Goal: Information Seeking & Learning: Learn about a topic

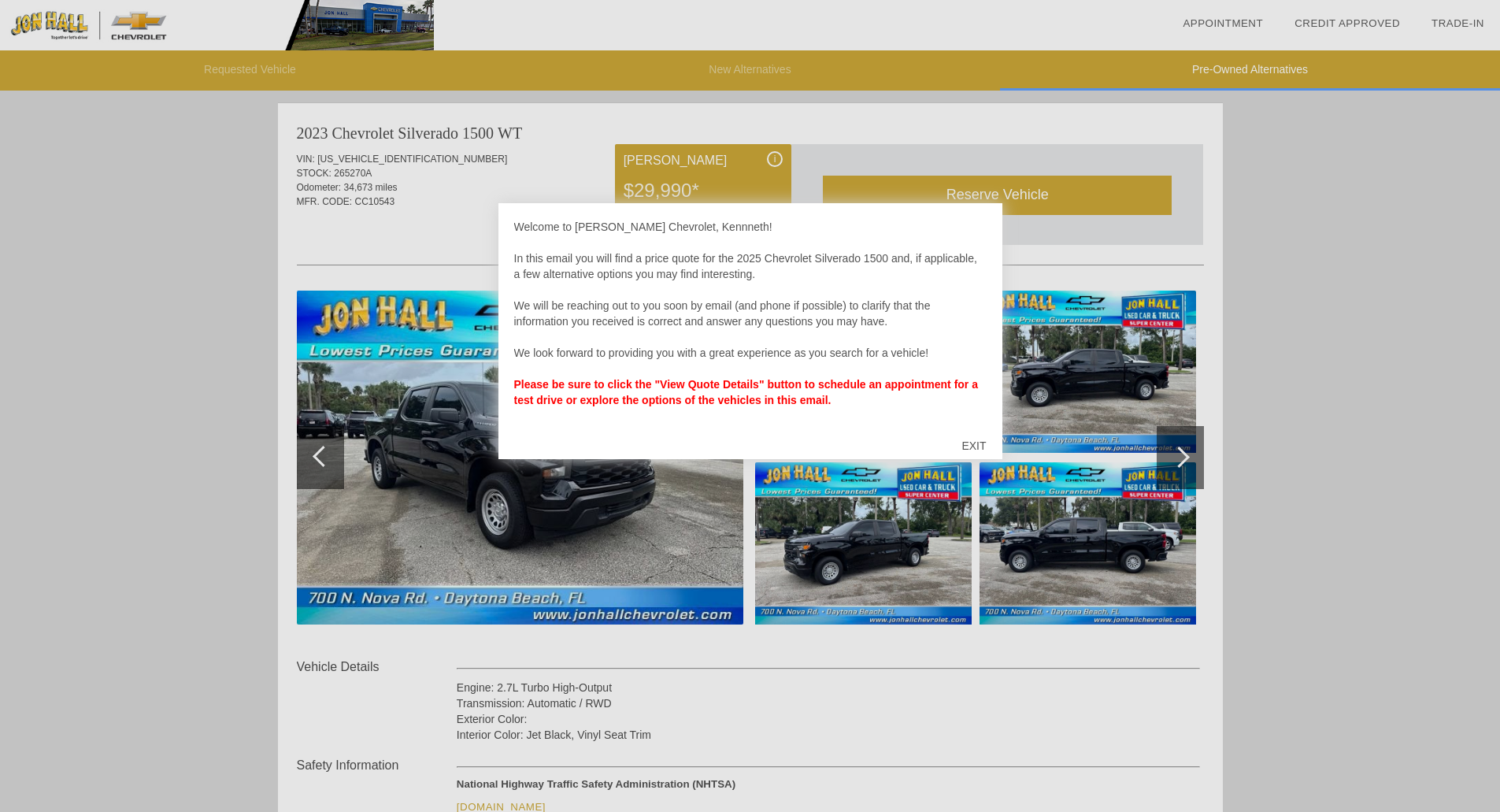
scroll to position [970, 0]
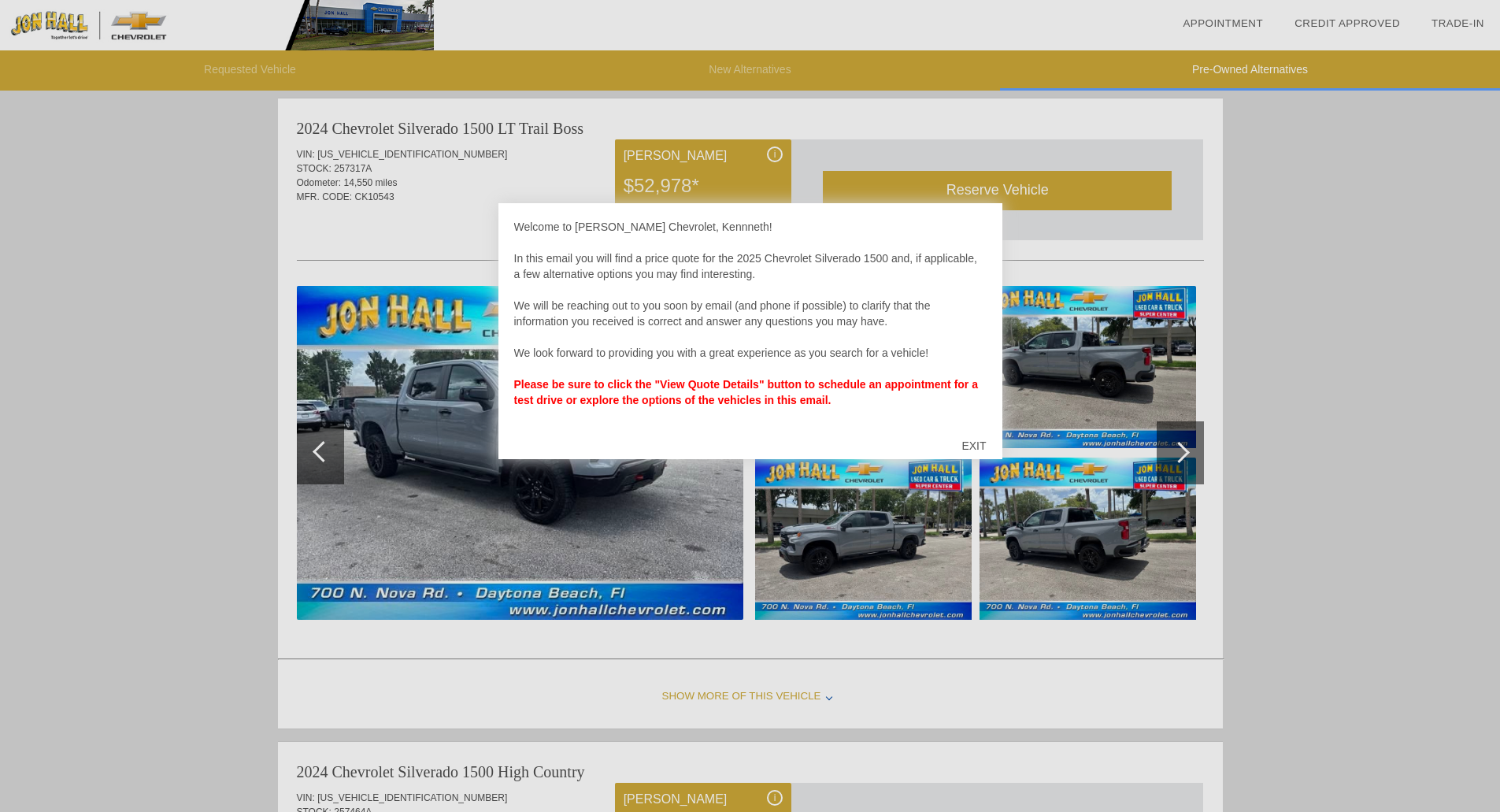
click at [973, 447] on div "EXIT" at bounding box center [973, 446] width 56 height 47
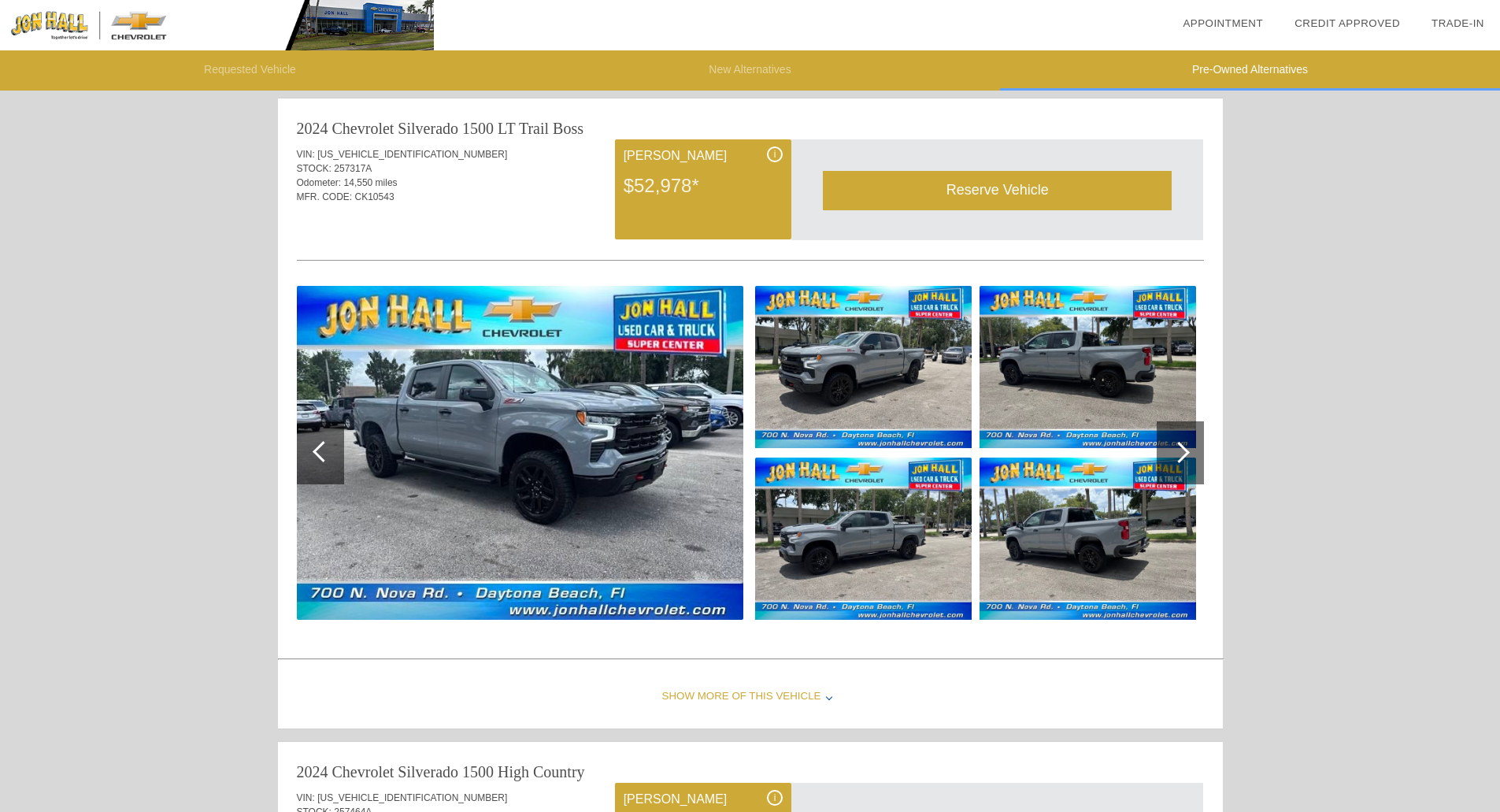
click at [1177, 454] on div at bounding box center [1178, 452] width 21 height 21
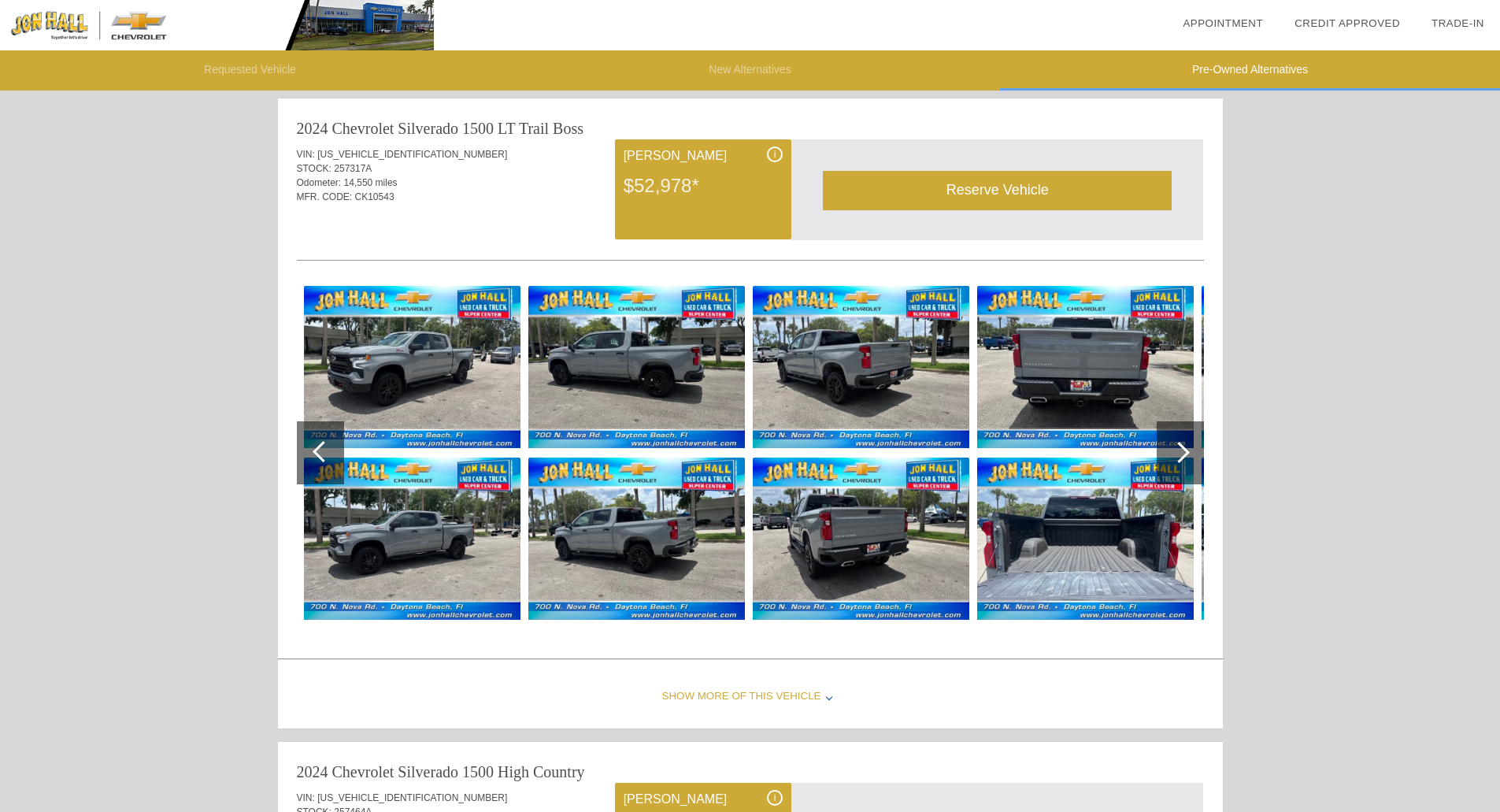
click at [1177, 454] on div at bounding box center [1178, 452] width 21 height 21
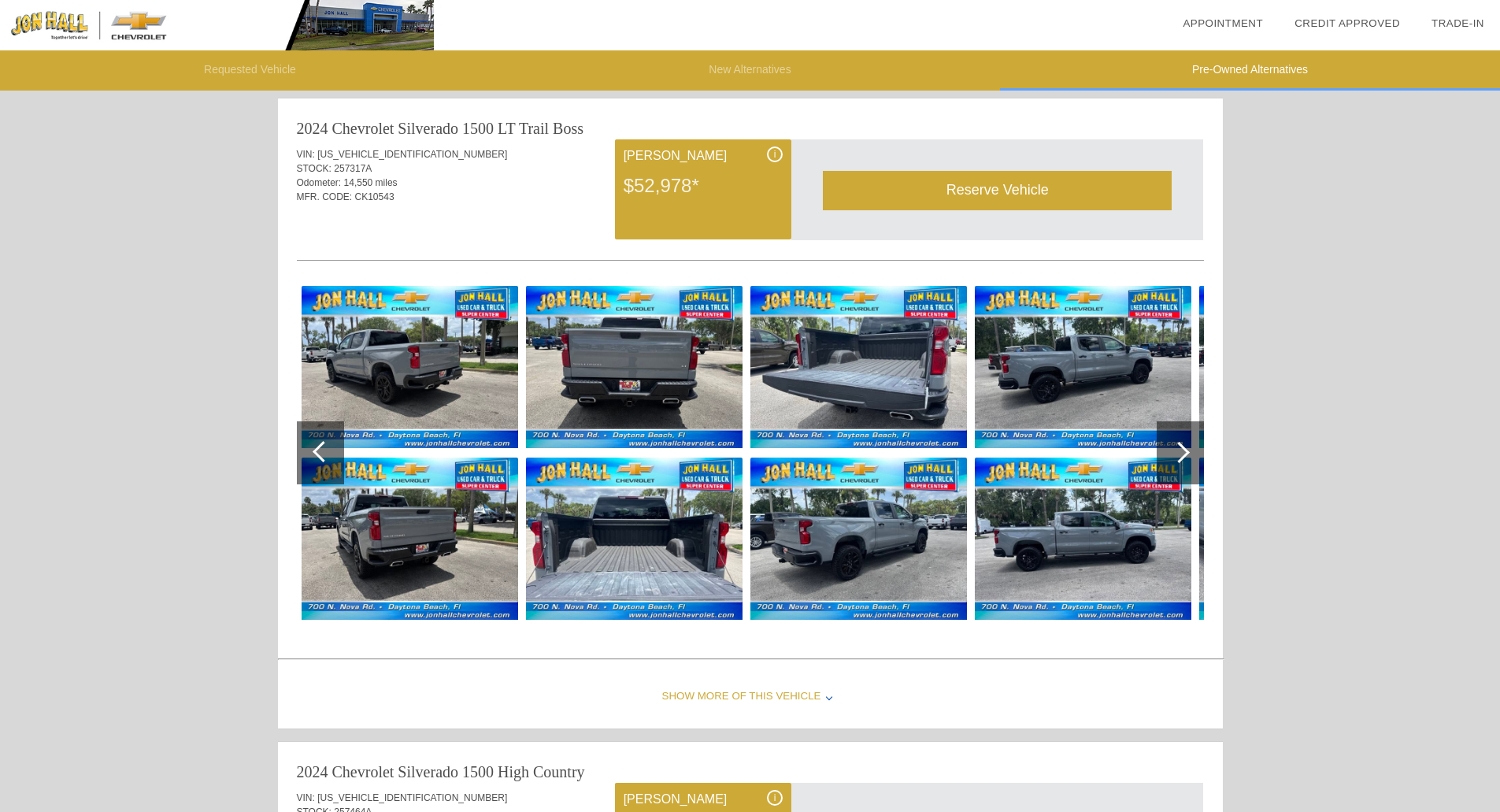
click at [1177, 454] on div at bounding box center [1178, 452] width 21 height 21
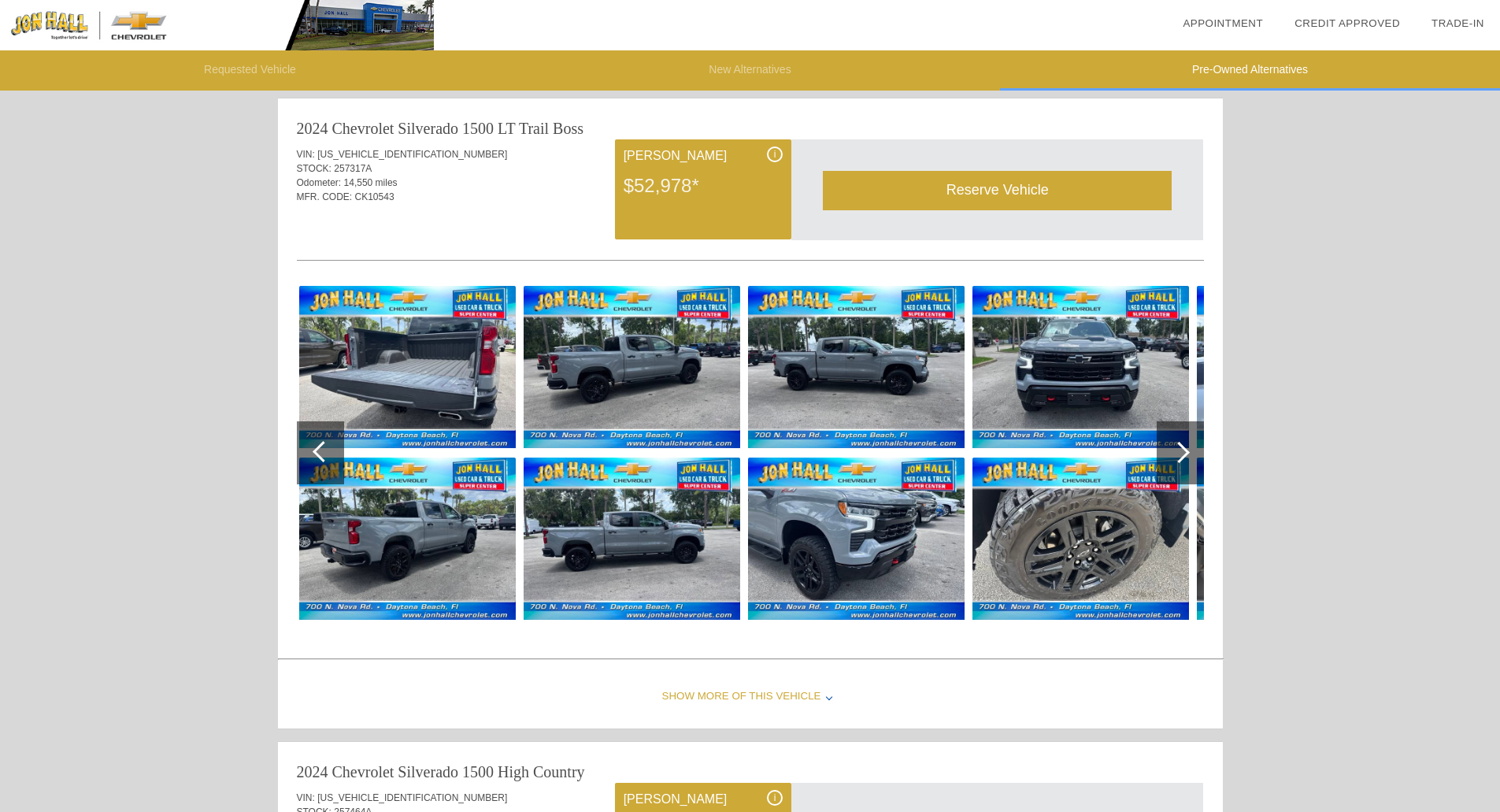
click at [1177, 454] on div at bounding box center [1178, 452] width 21 height 21
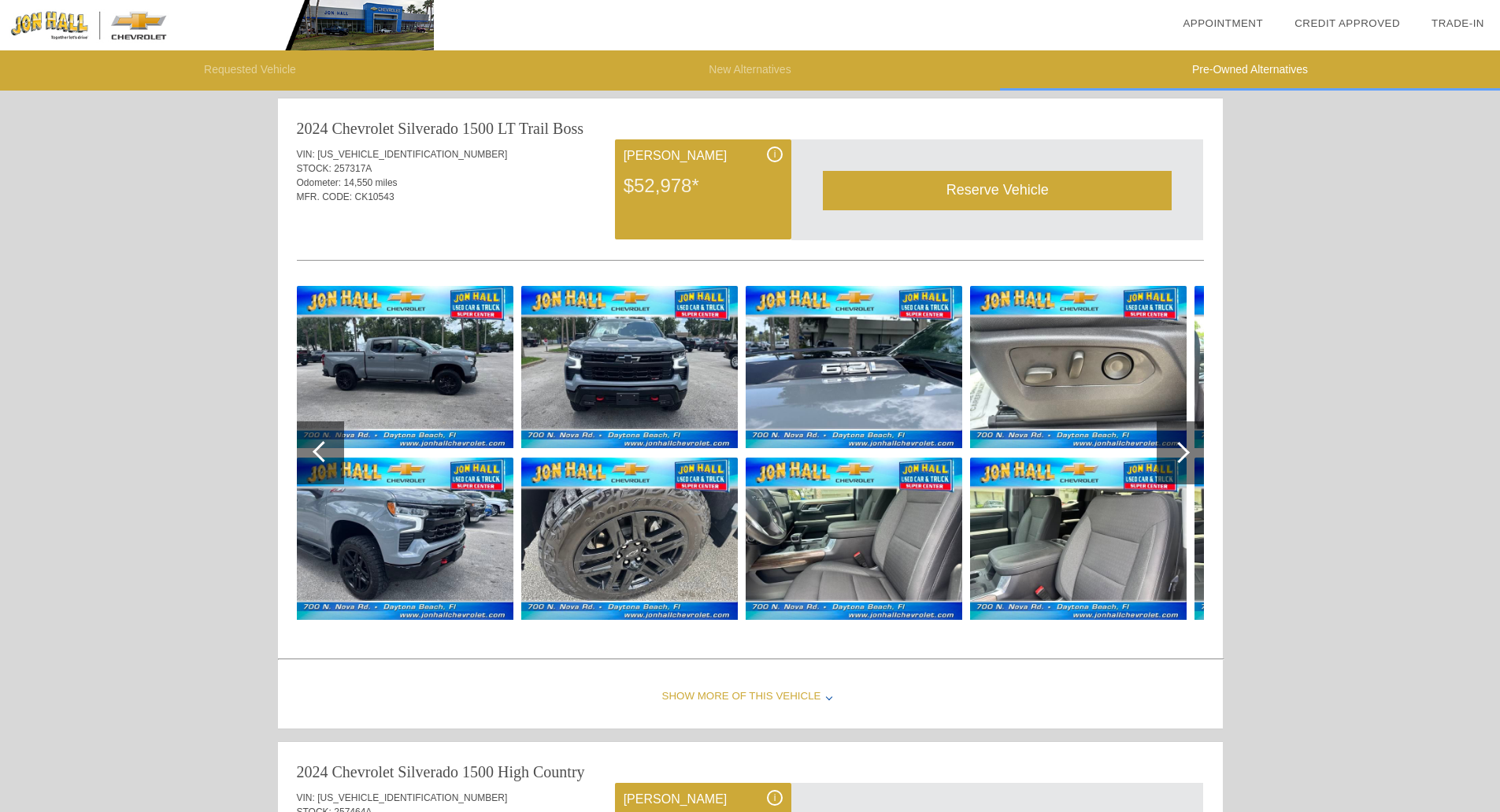
click at [1178, 454] on div at bounding box center [1178, 452] width 21 height 21
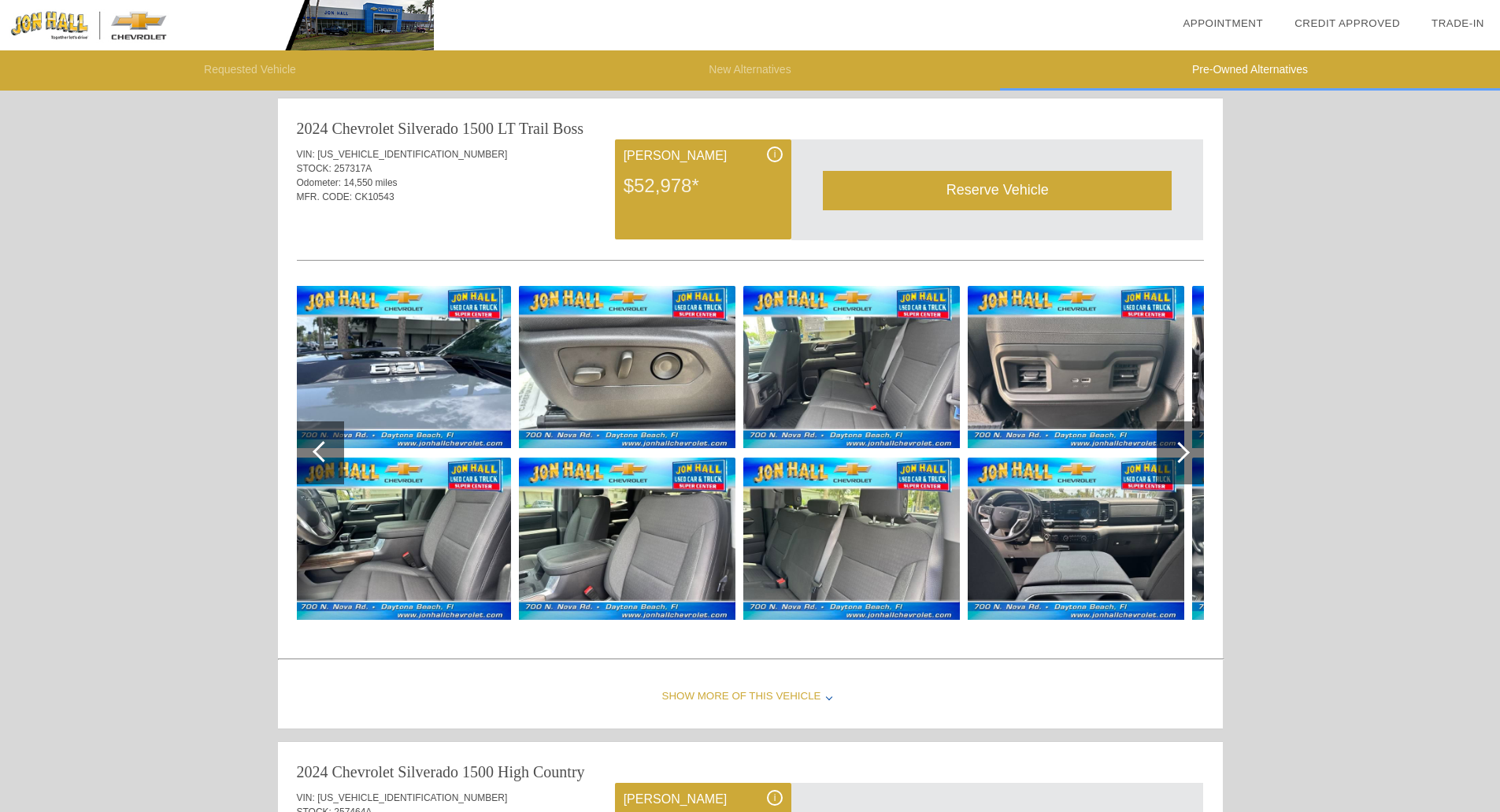
click at [1178, 454] on div at bounding box center [1178, 452] width 21 height 21
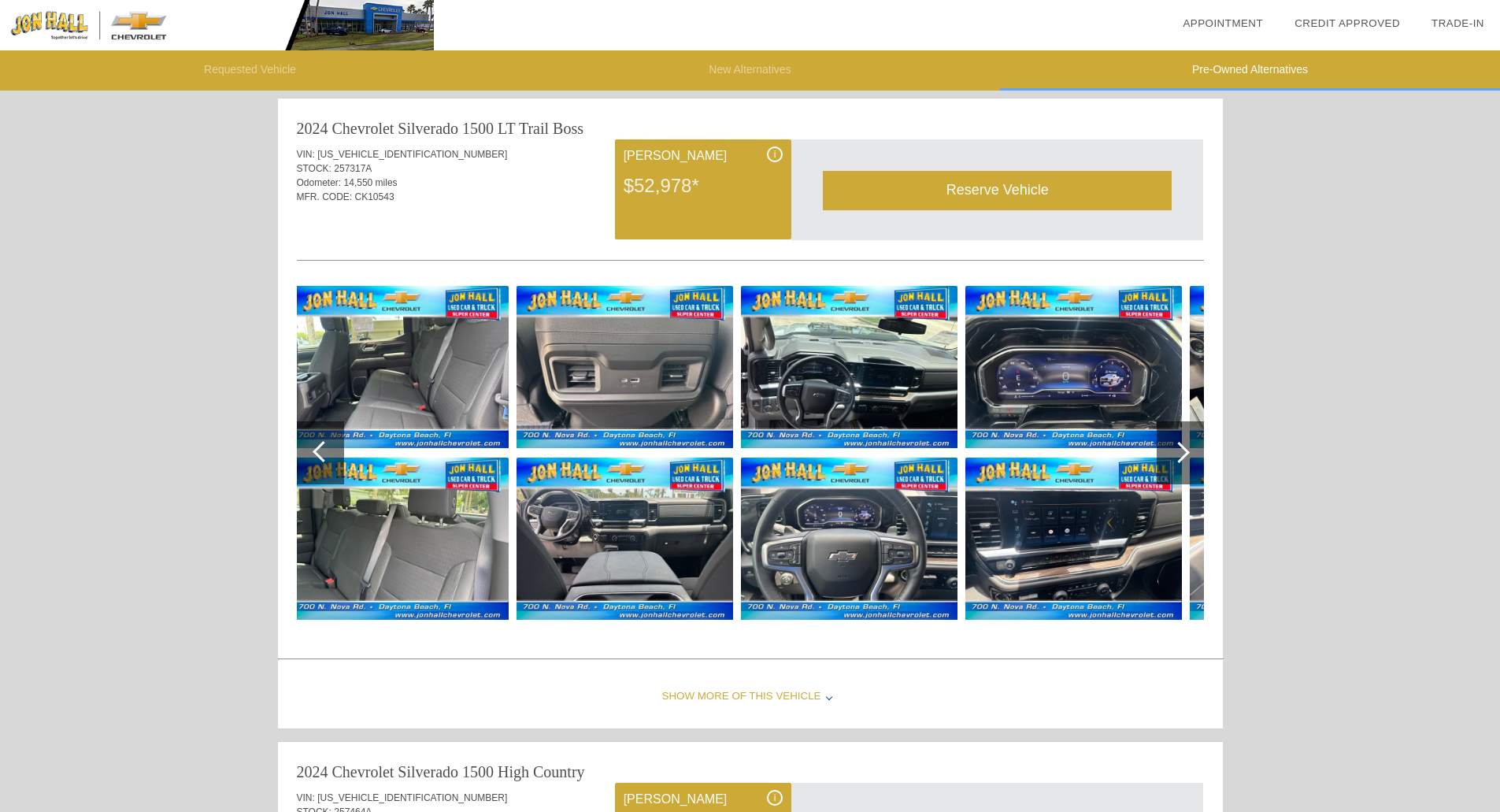
click at [1177, 454] on div at bounding box center [1178, 452] width 21 height 21
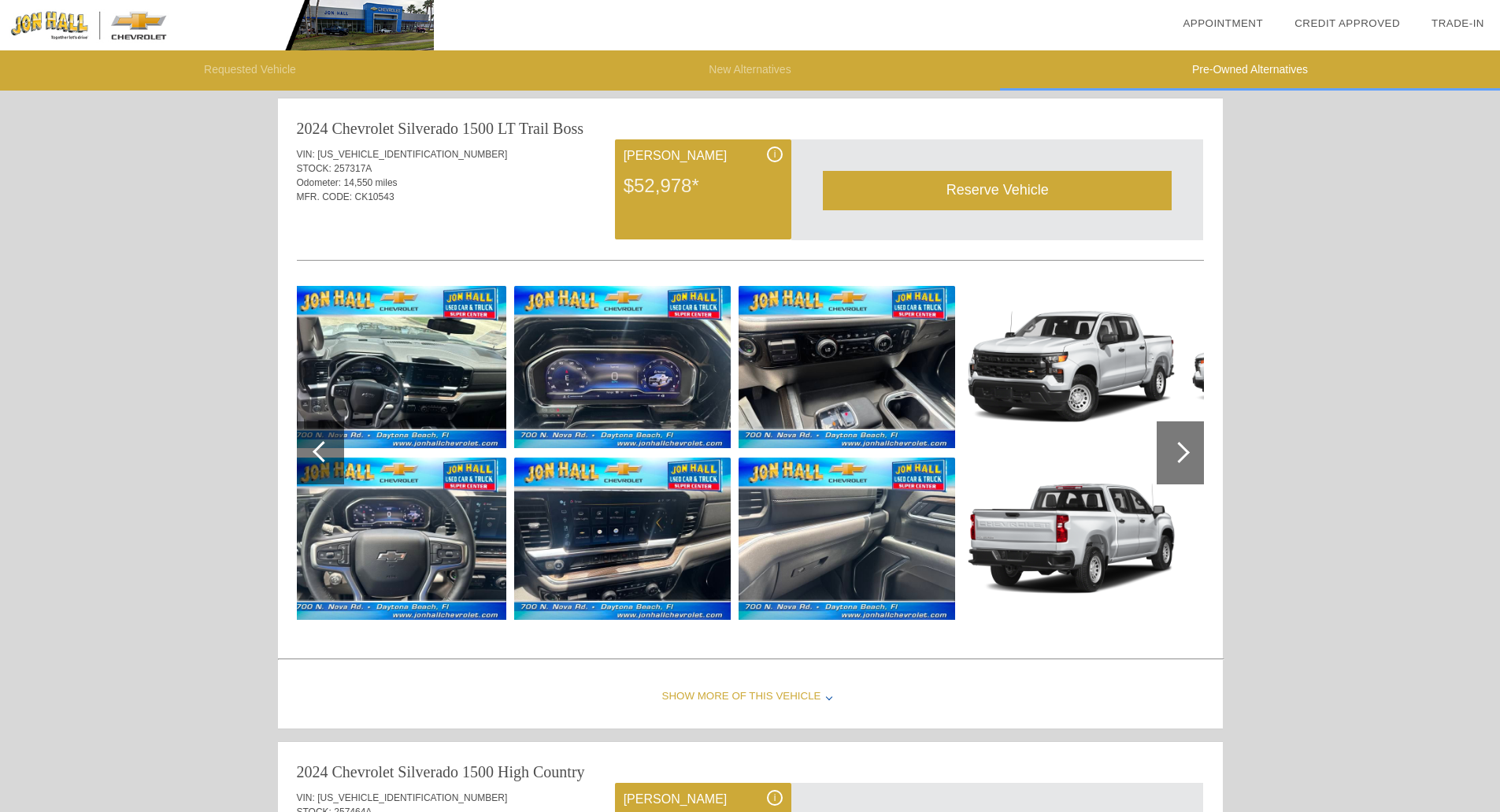
click at [1177, 454] on div at bounding box center [1178, 452] width 21 height 21
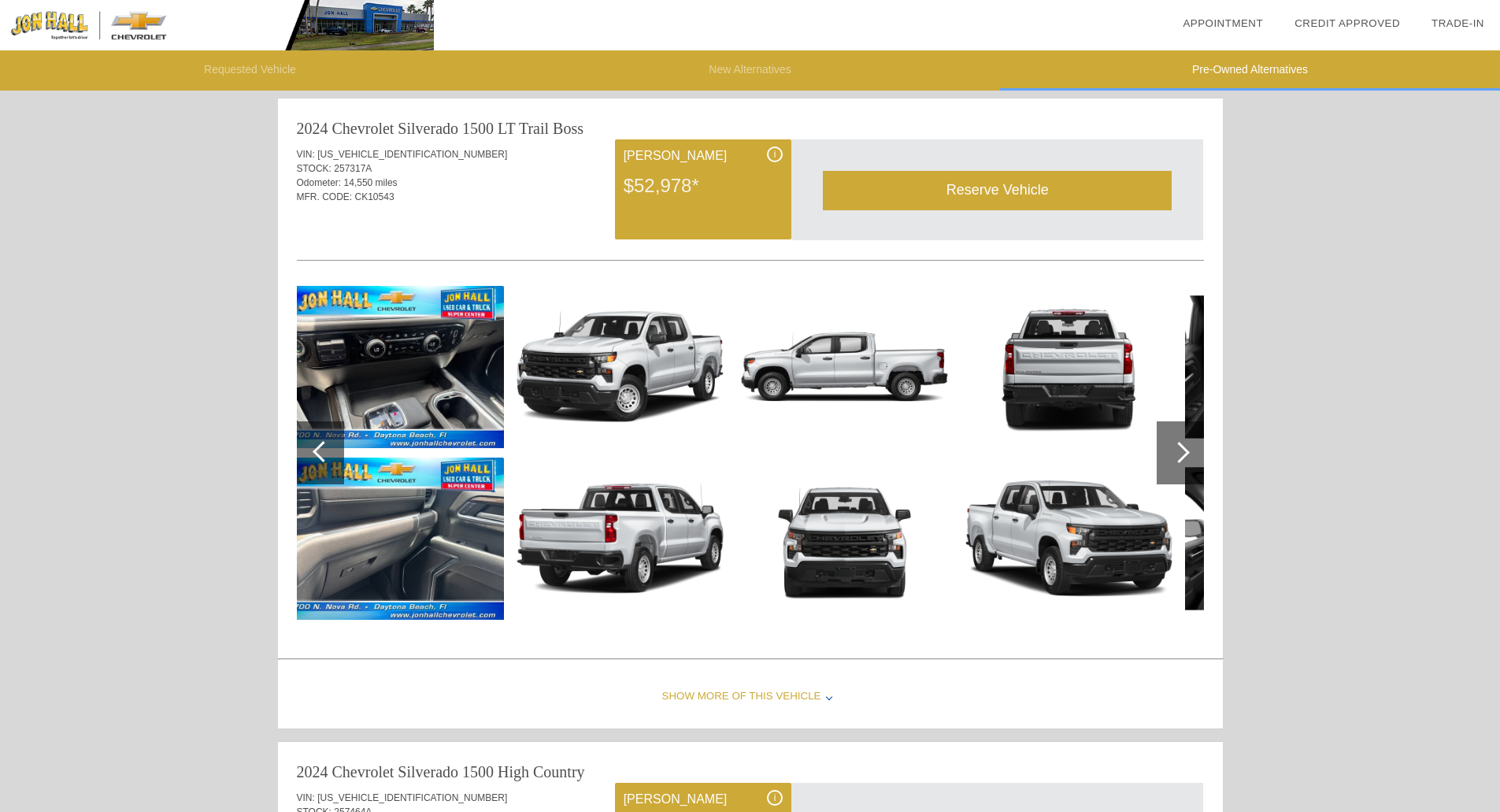
click at [1177, 454] on div at bounding box center [1178, 452] width 21 height 21
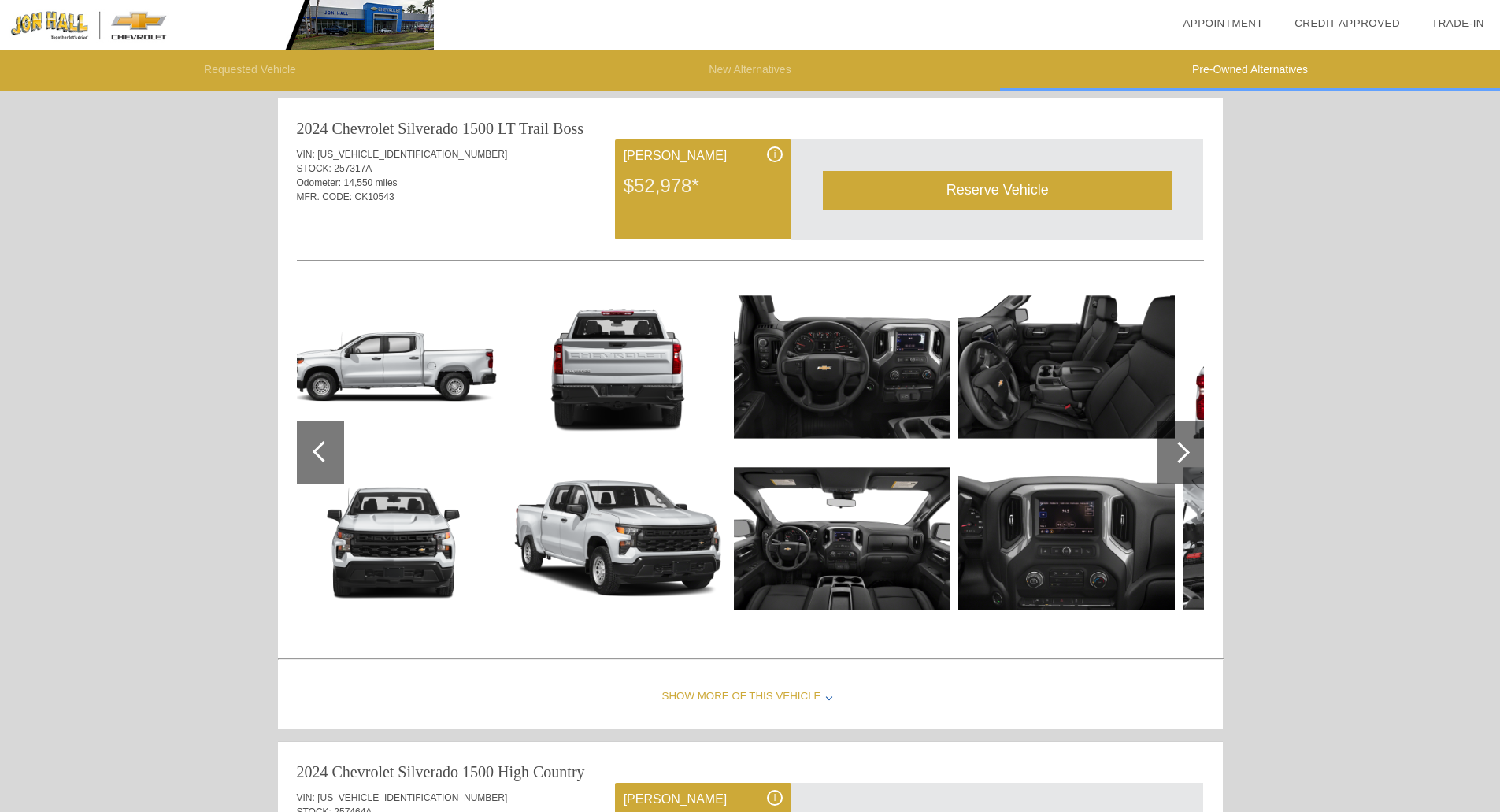
click at [325, 442] on div at bounding box center [320, 453] width 47 height 63
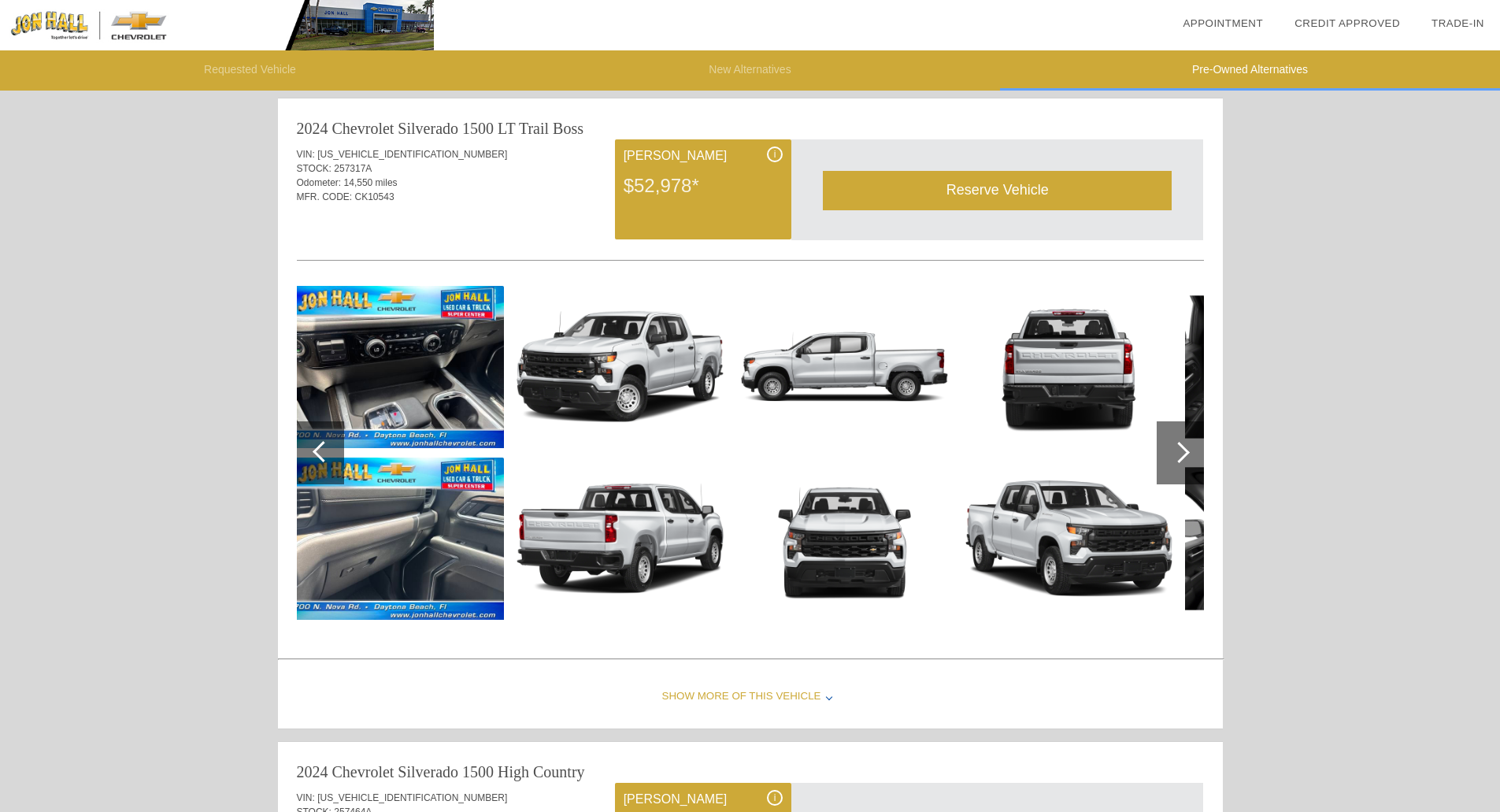
click at [325, 442] on div at bounding box center [320, 453] width 47 height 63
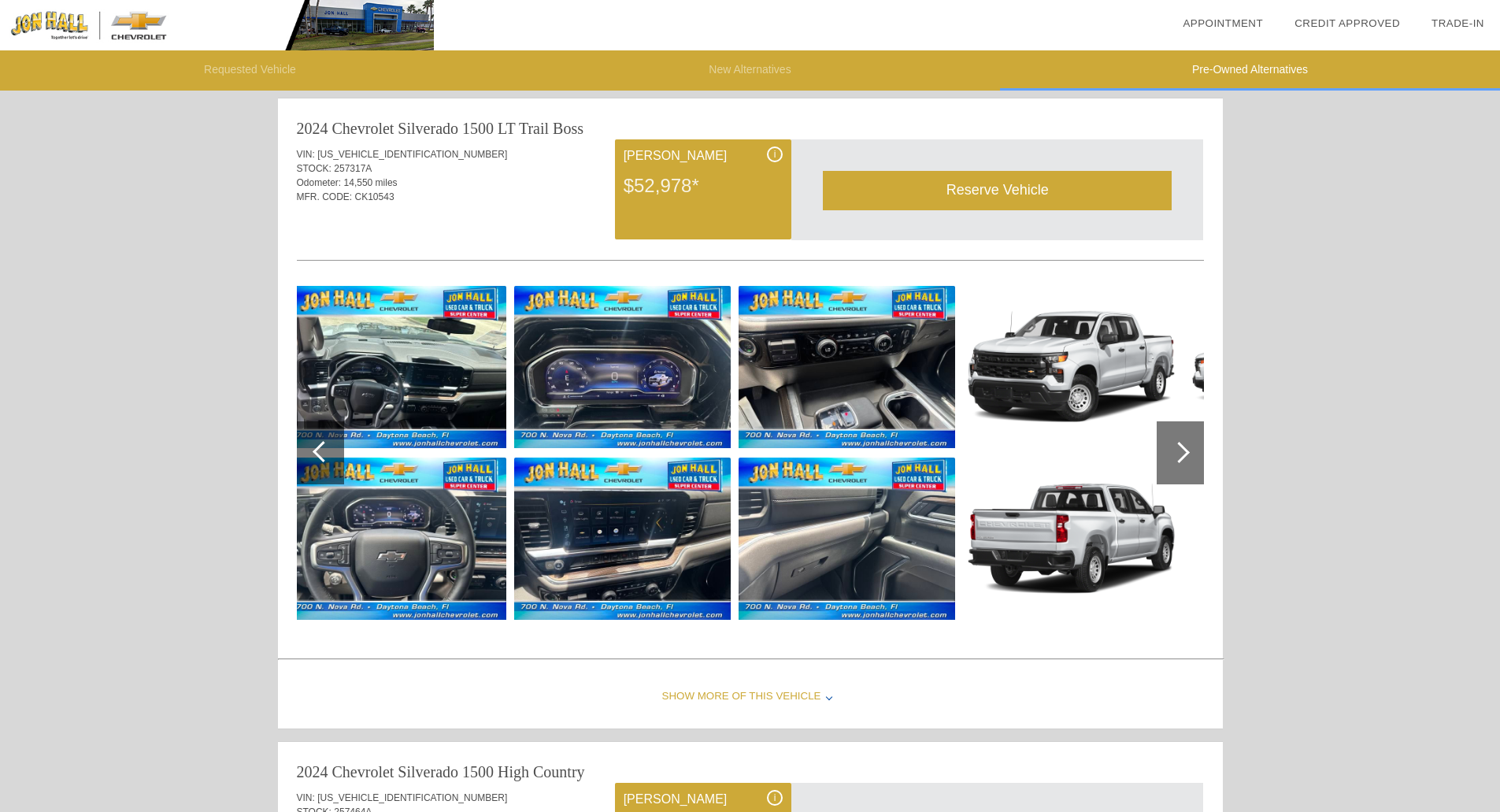
click at [324, 442] on div at bounding box center [320, 453] width 47 height 63
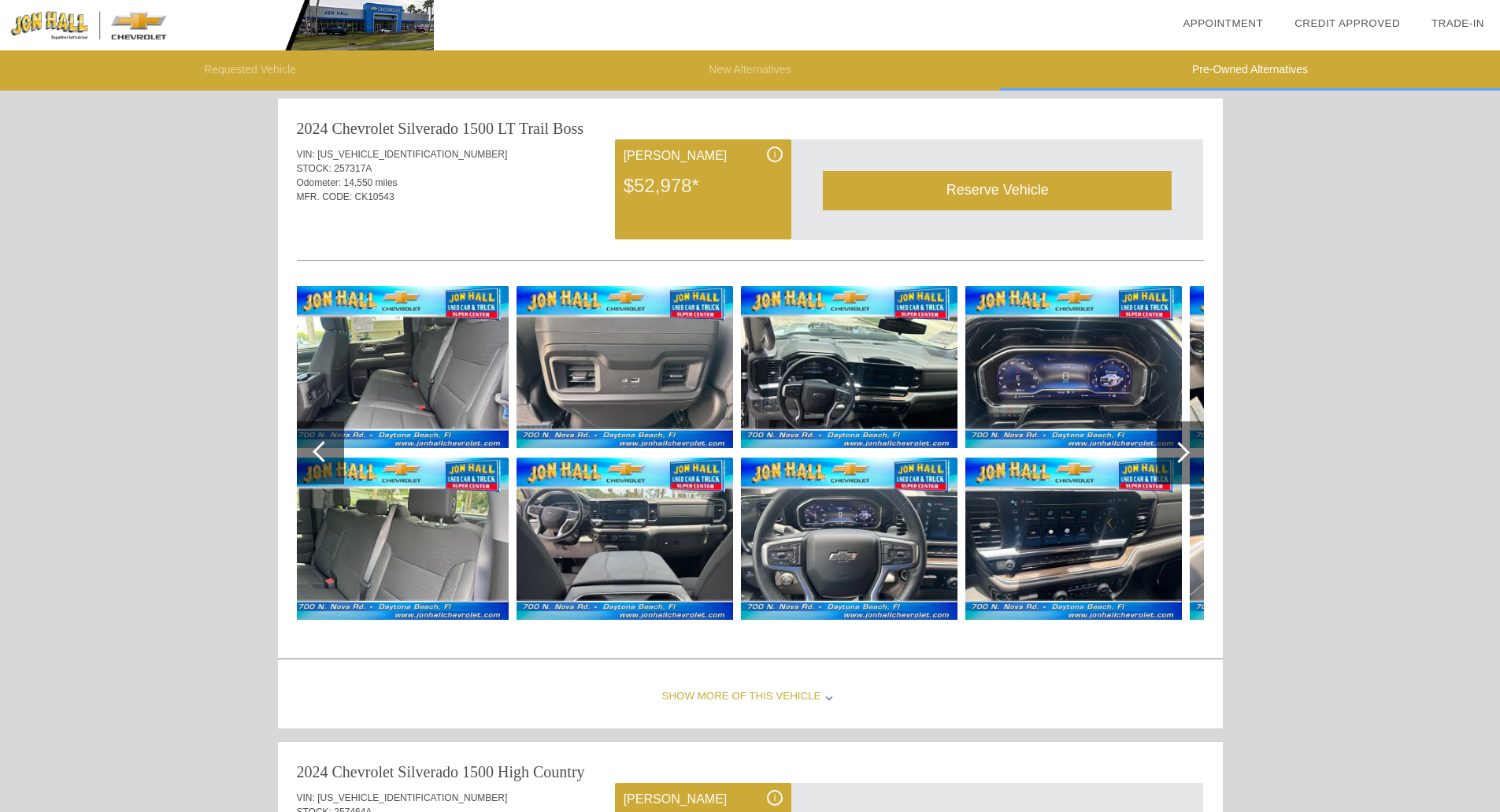
click at [324, 442] on div at bounding box center [323, 451] width 21 height 21
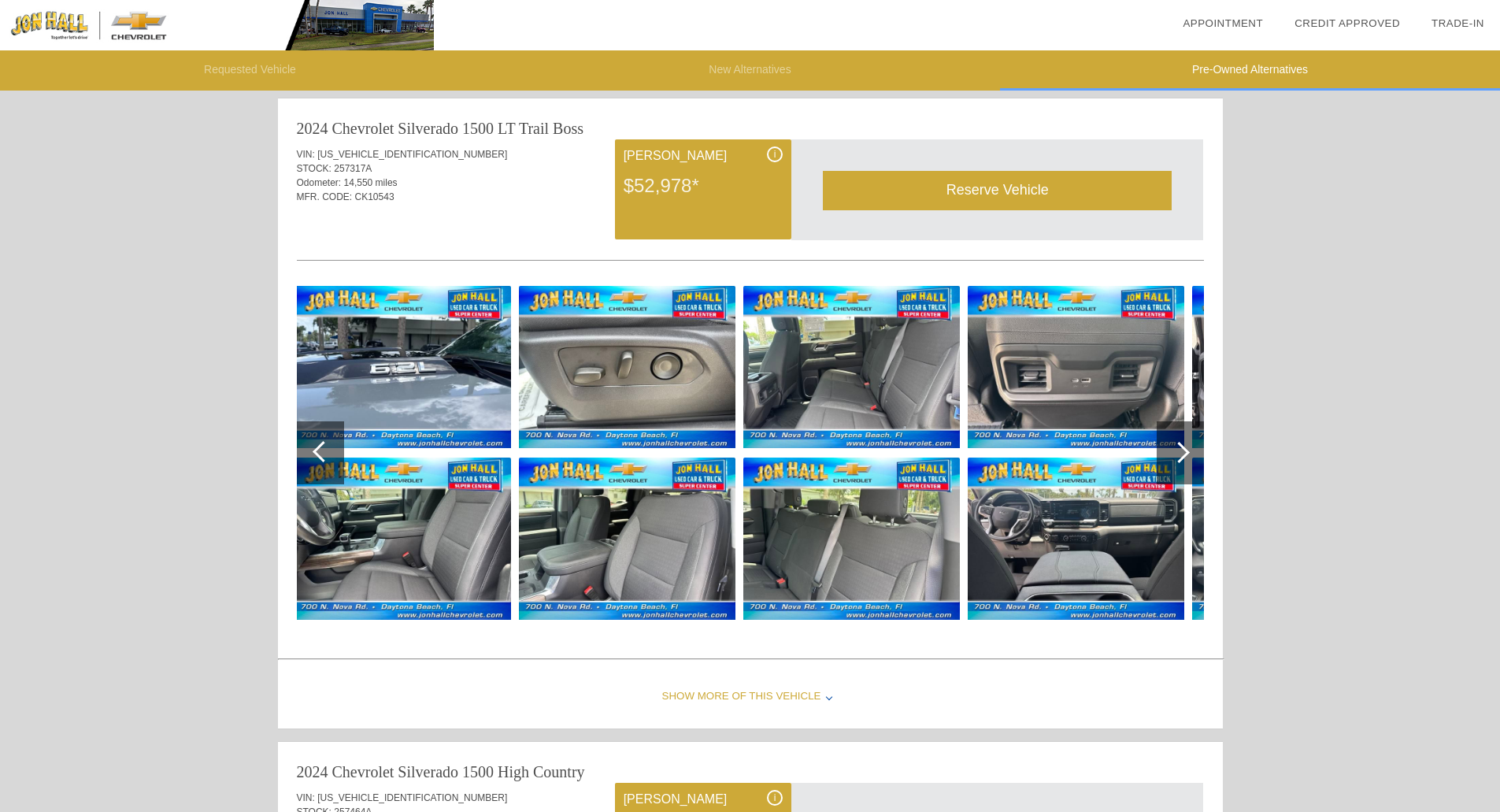
click at [324, 442] on div at bounding box center [323, 451] width 21 height 21
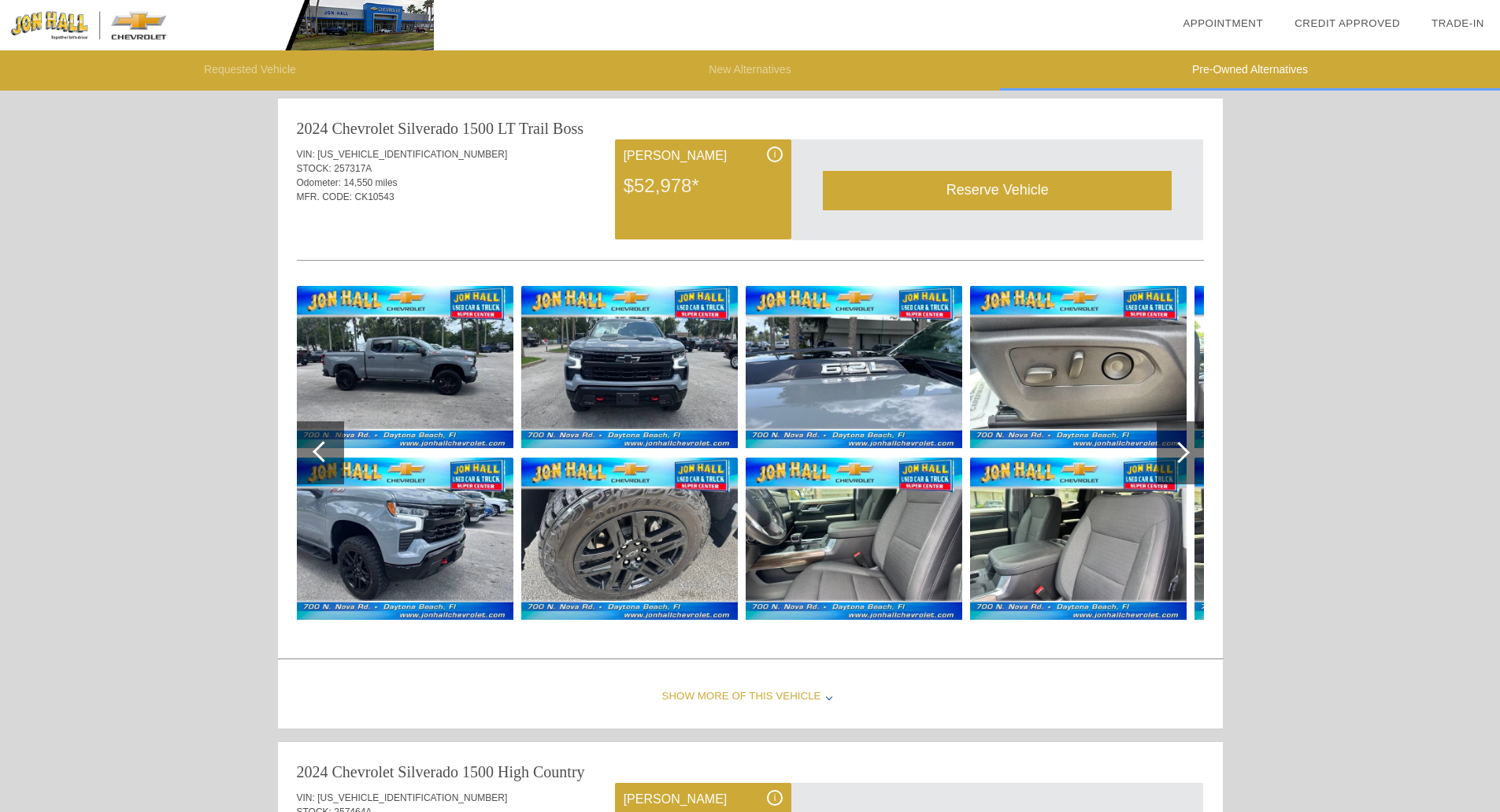
click at [324, 442] on div at bounding box center [323, 451] width 21 height 21
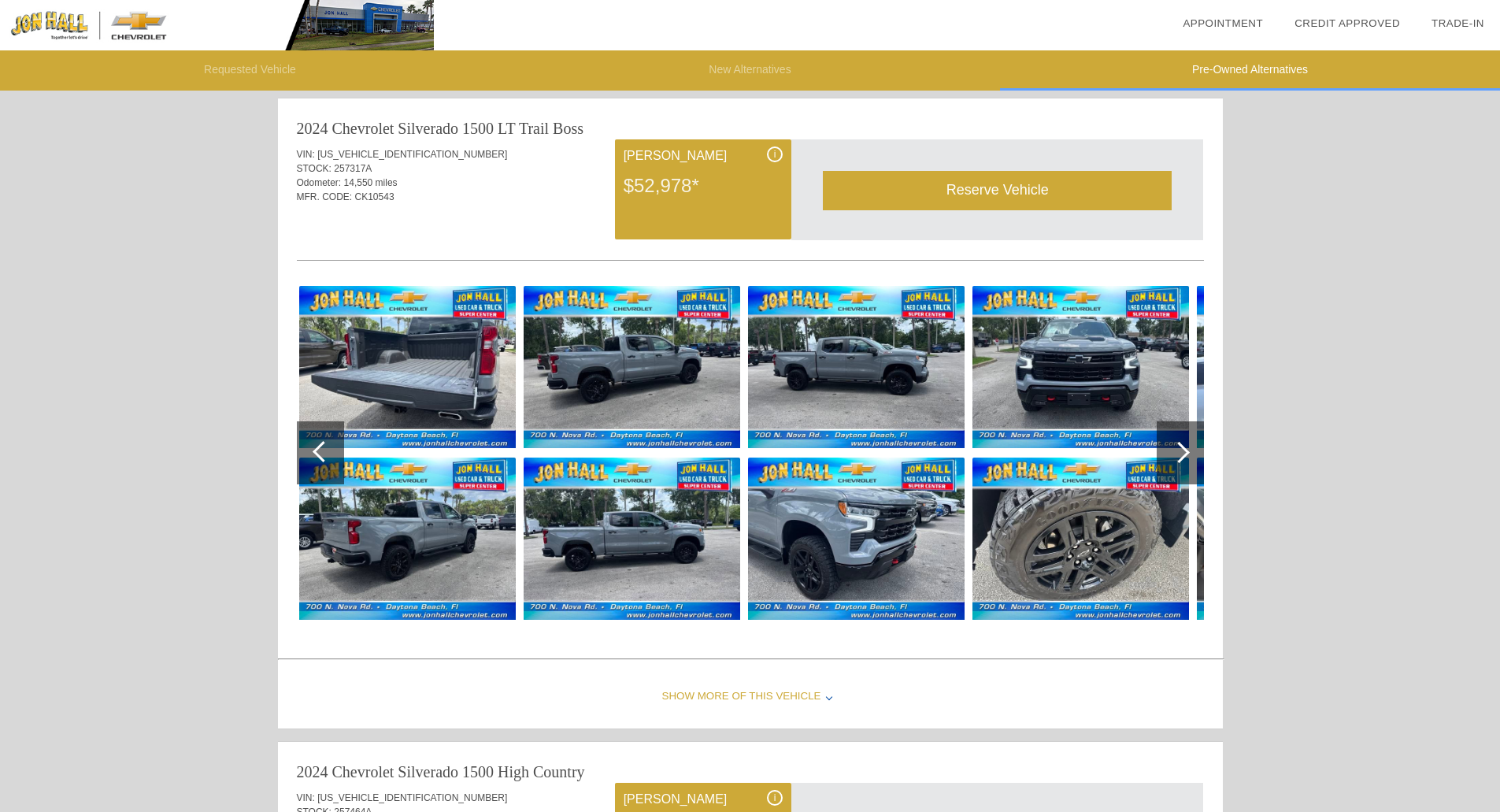
click at [324, 442] on div at bounding box center [323, 451] width 21 height 21
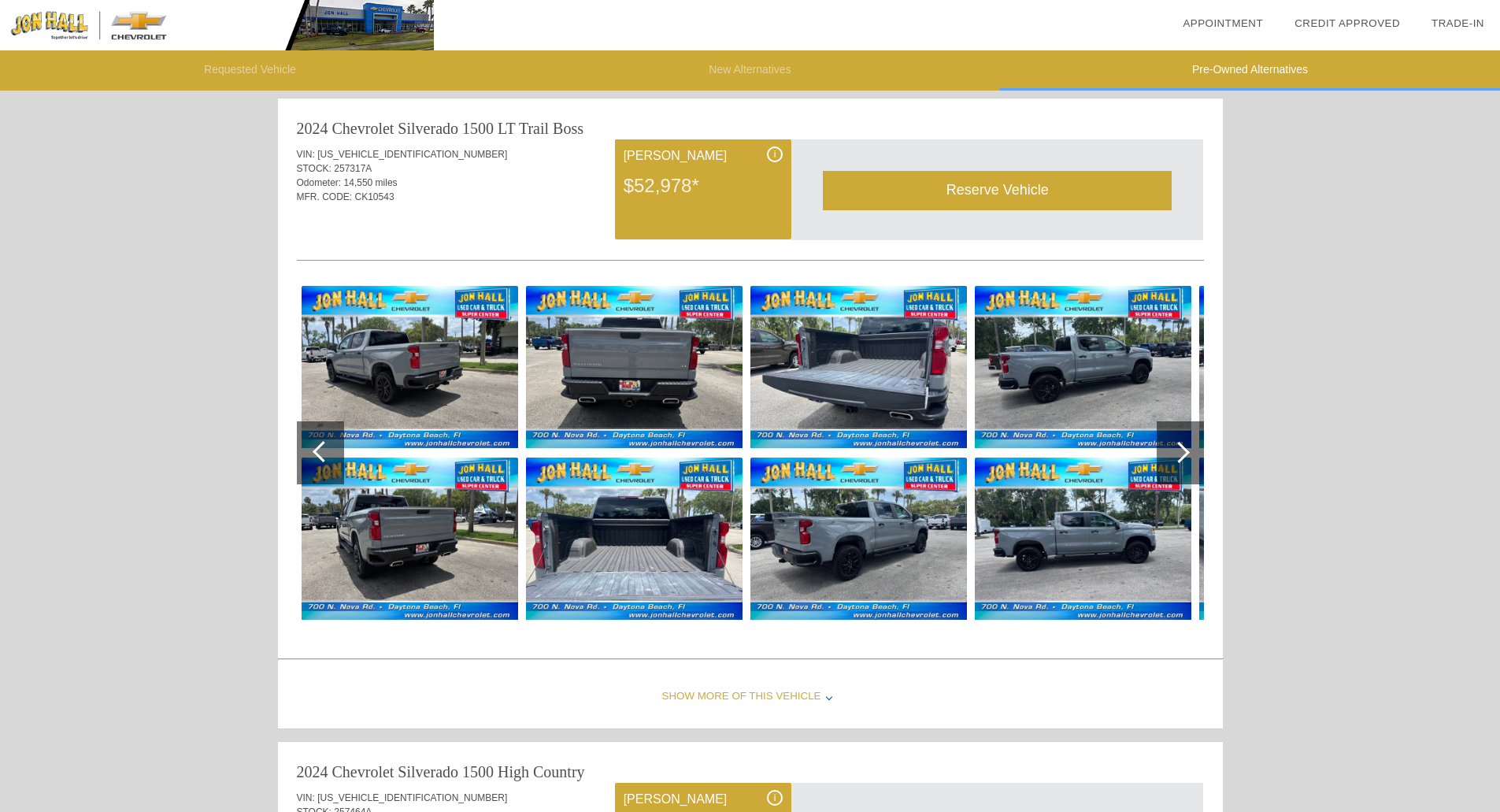
click at [325, 442] on div at bounding box center [320, 453] width 47 height 63
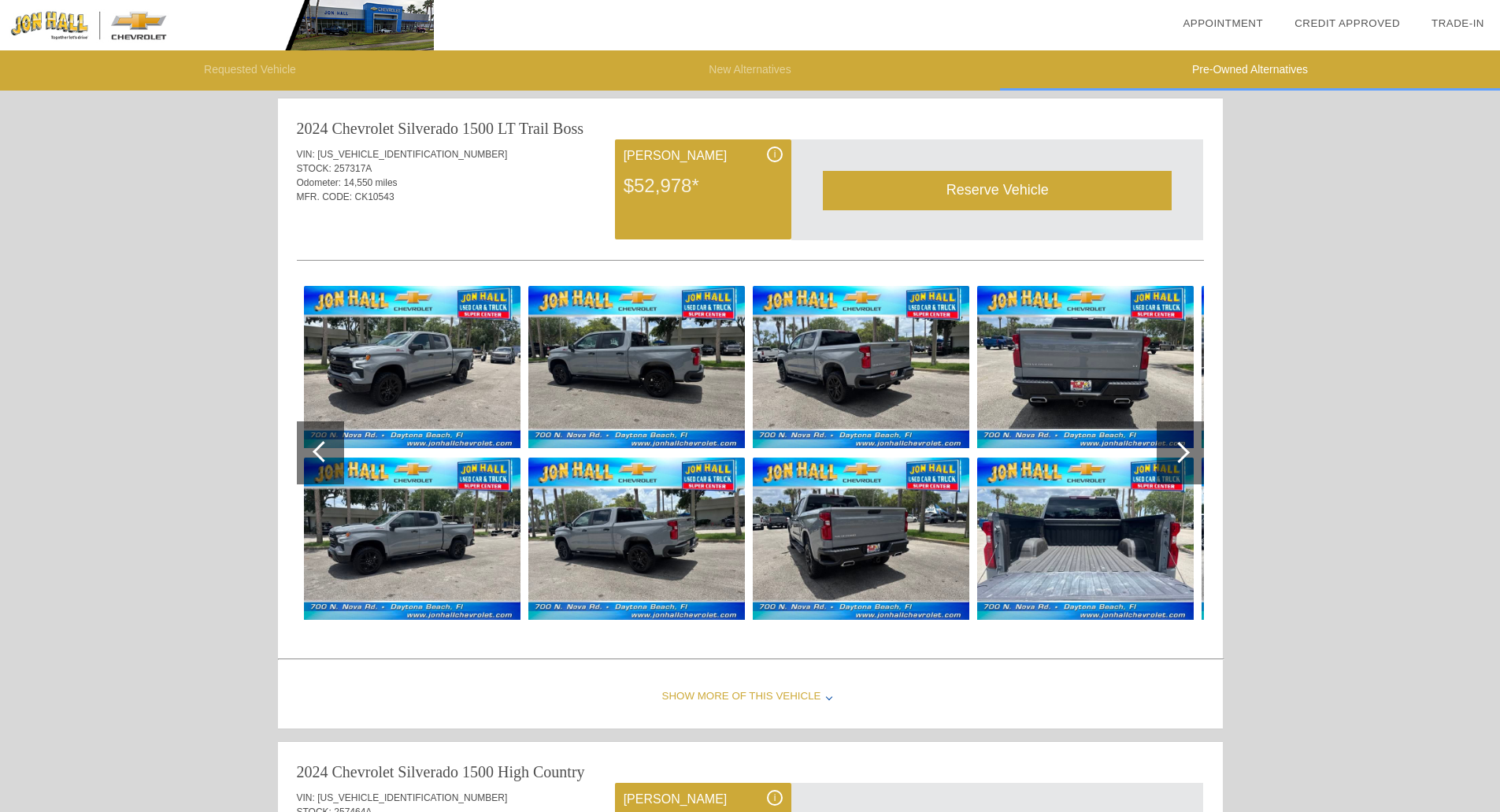
click at [325, 442] on div at bounding box center [320, 453] width 47 height 63
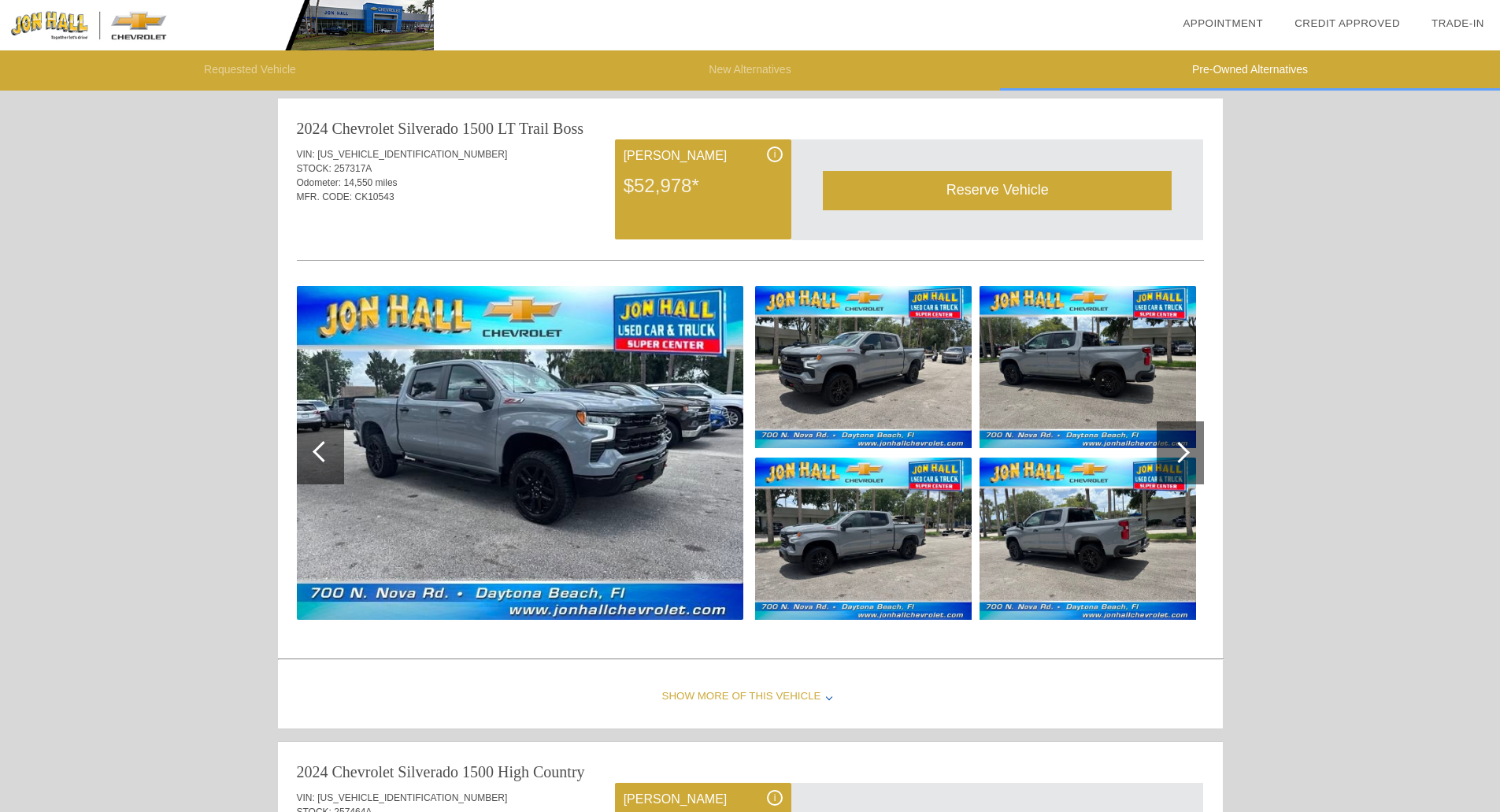
click at [326, 442] on div at bounding box center [320, 453] width 47 height 63
click at [327, 442] on div at bounding box center [320, 453] width 47 height 63
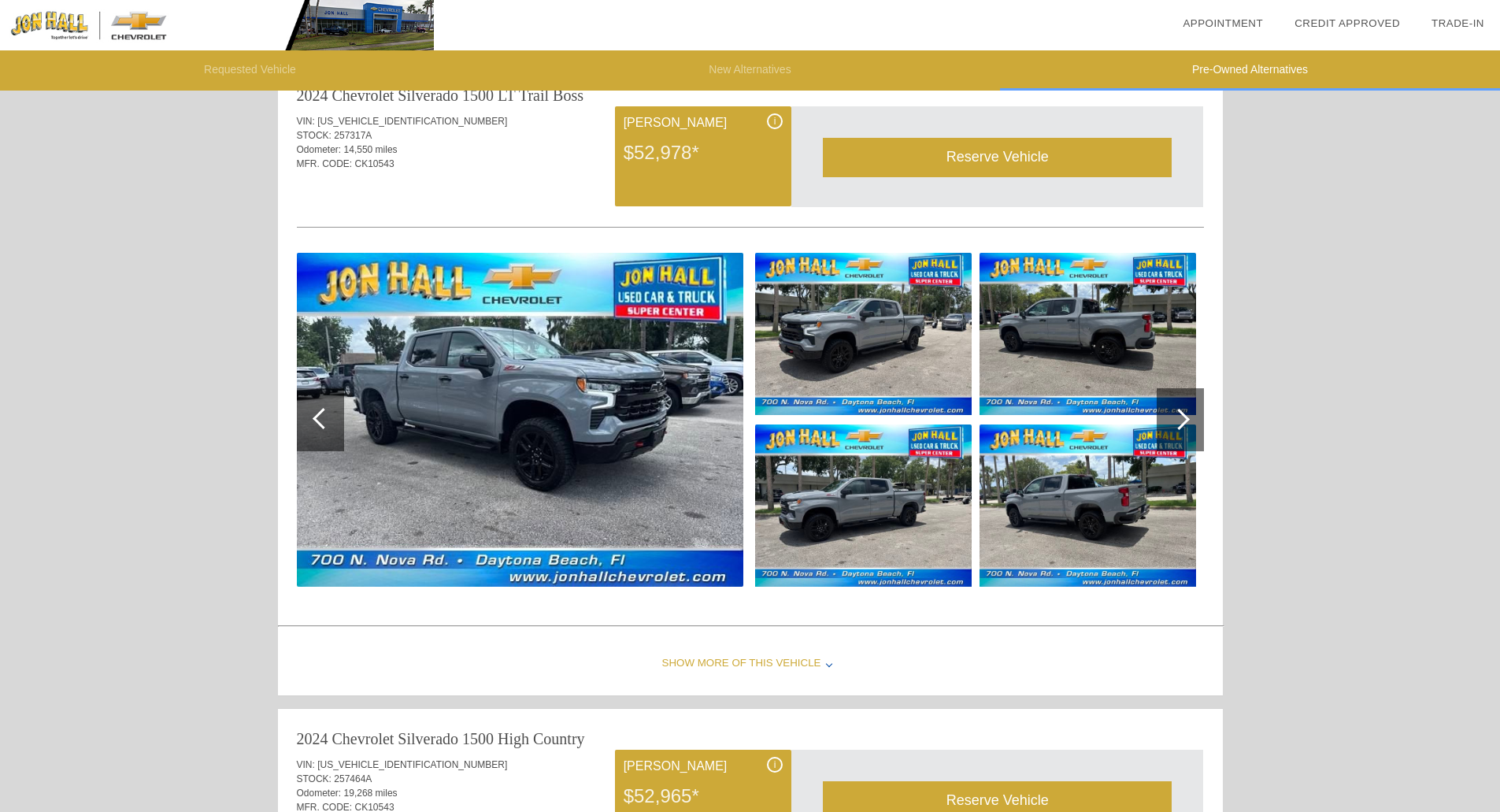
scroll to position [1205, 0]
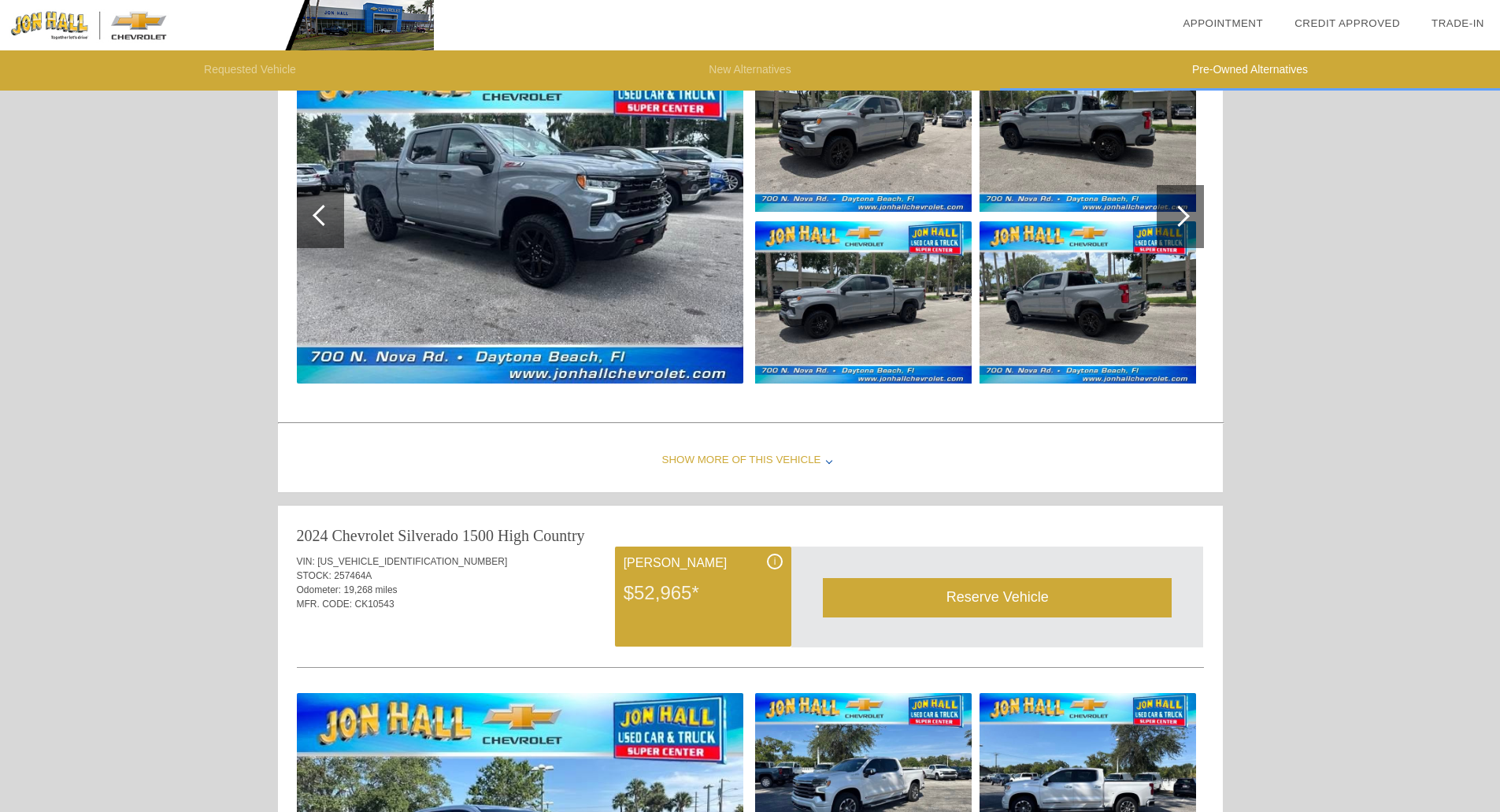
click at [721, 461] on div "Show More of this Vehicle" at bounding box center [750, 460] width 944 height 63
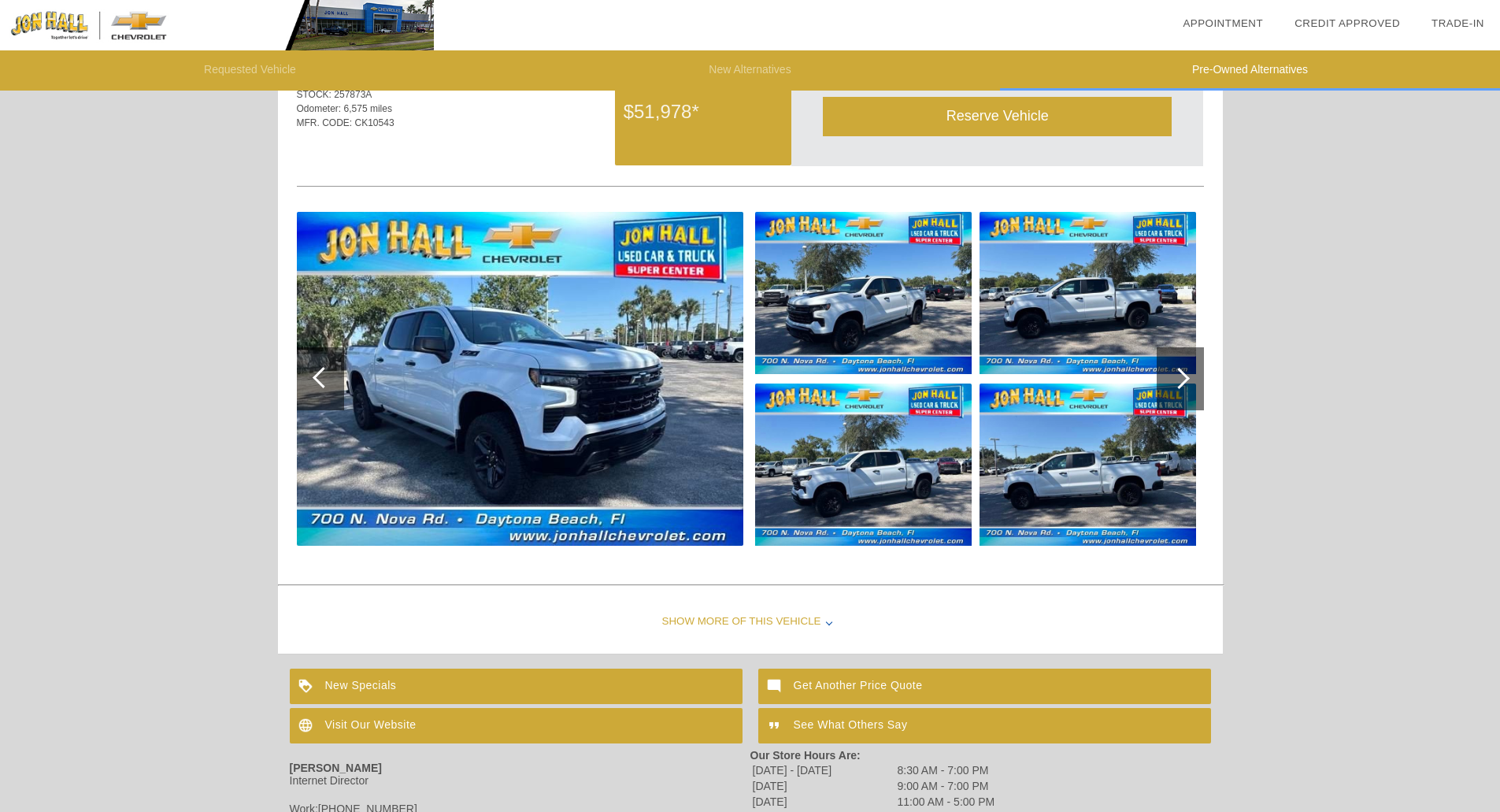
scroll to position [2671, 0]
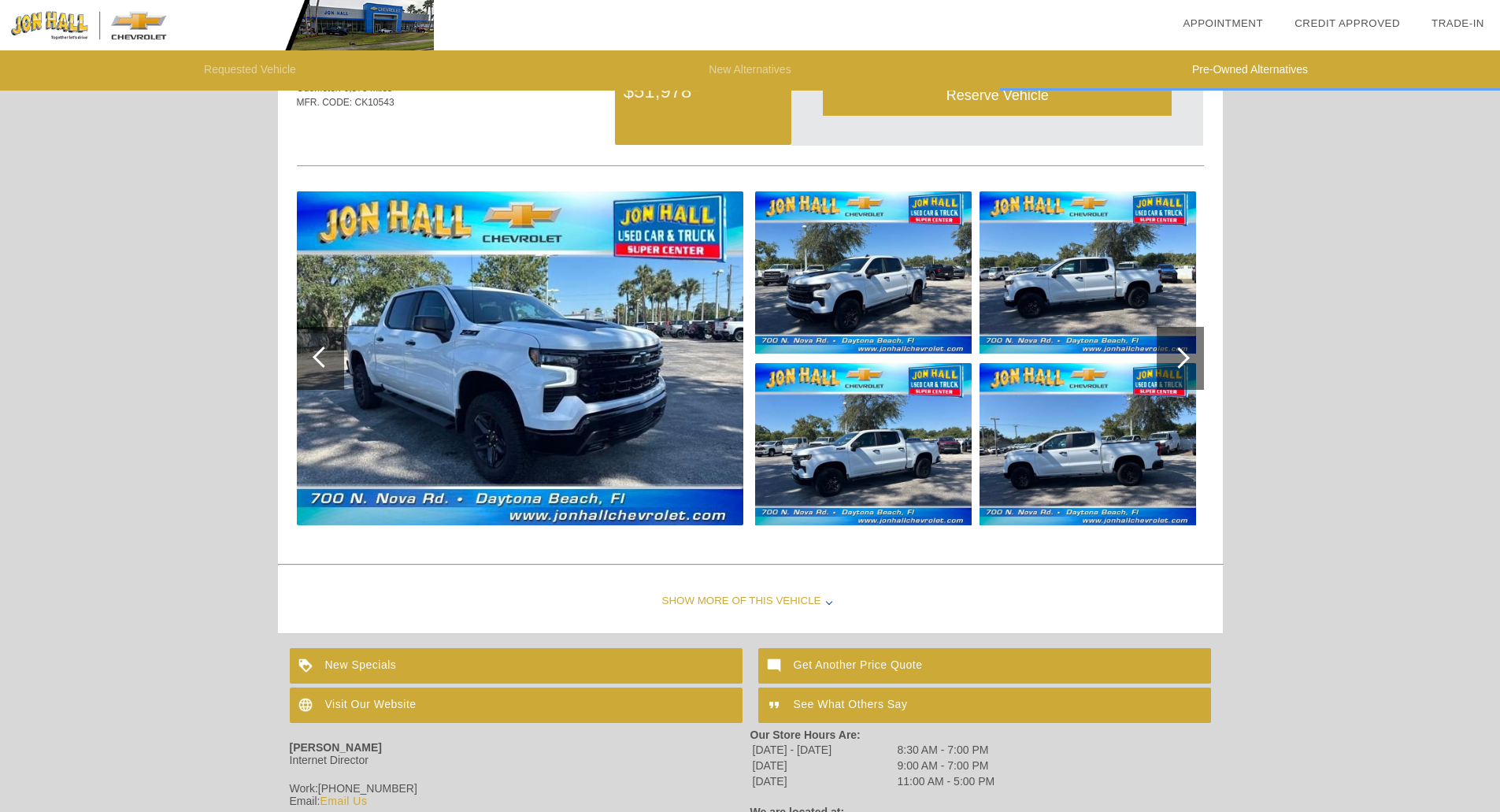
click at [557, 403] on img at bounding box center [520, 358] width 447 height 334
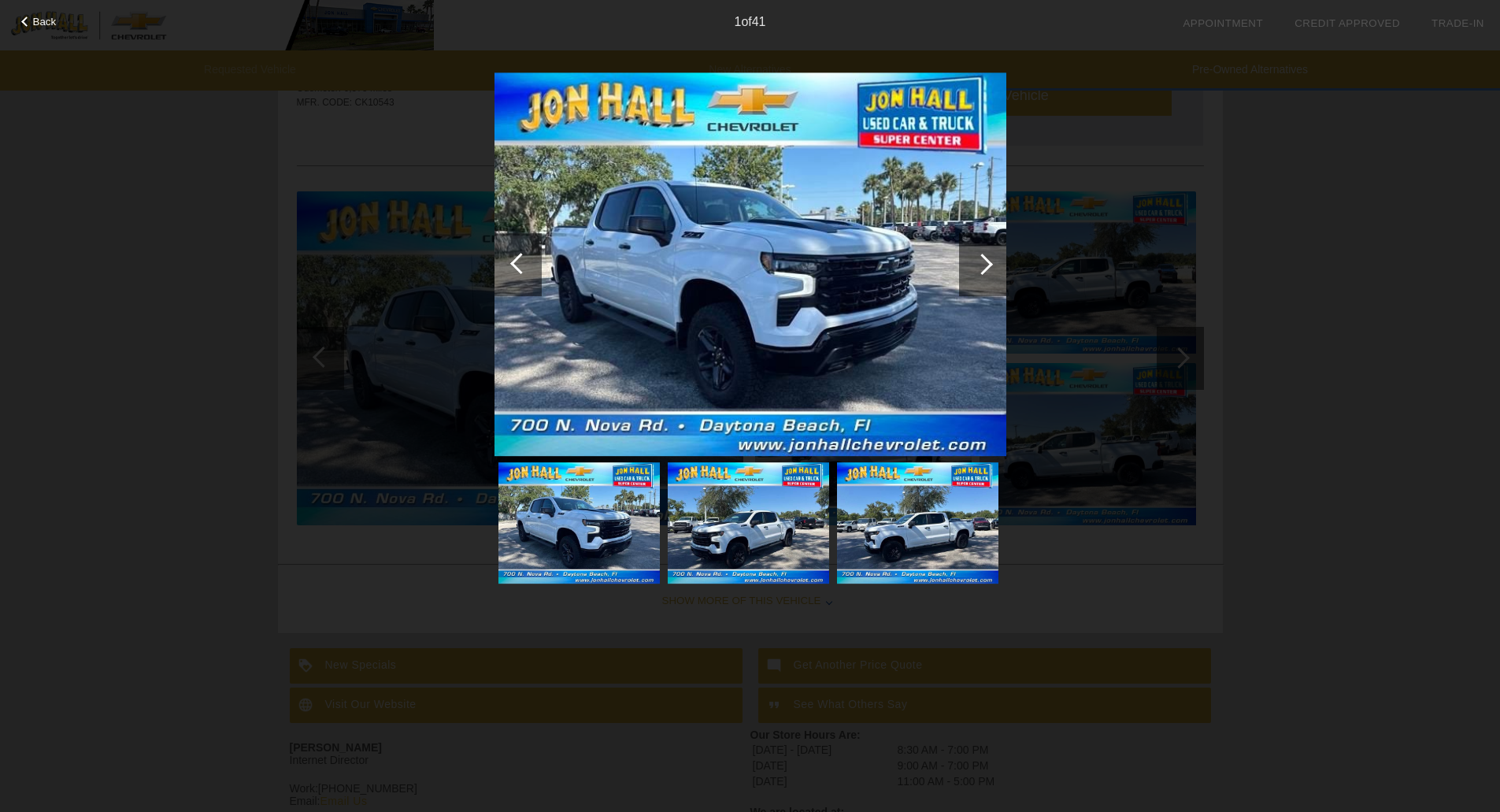
click at [973, 267] on div at bounding box center [982, 264] width 47 height 63
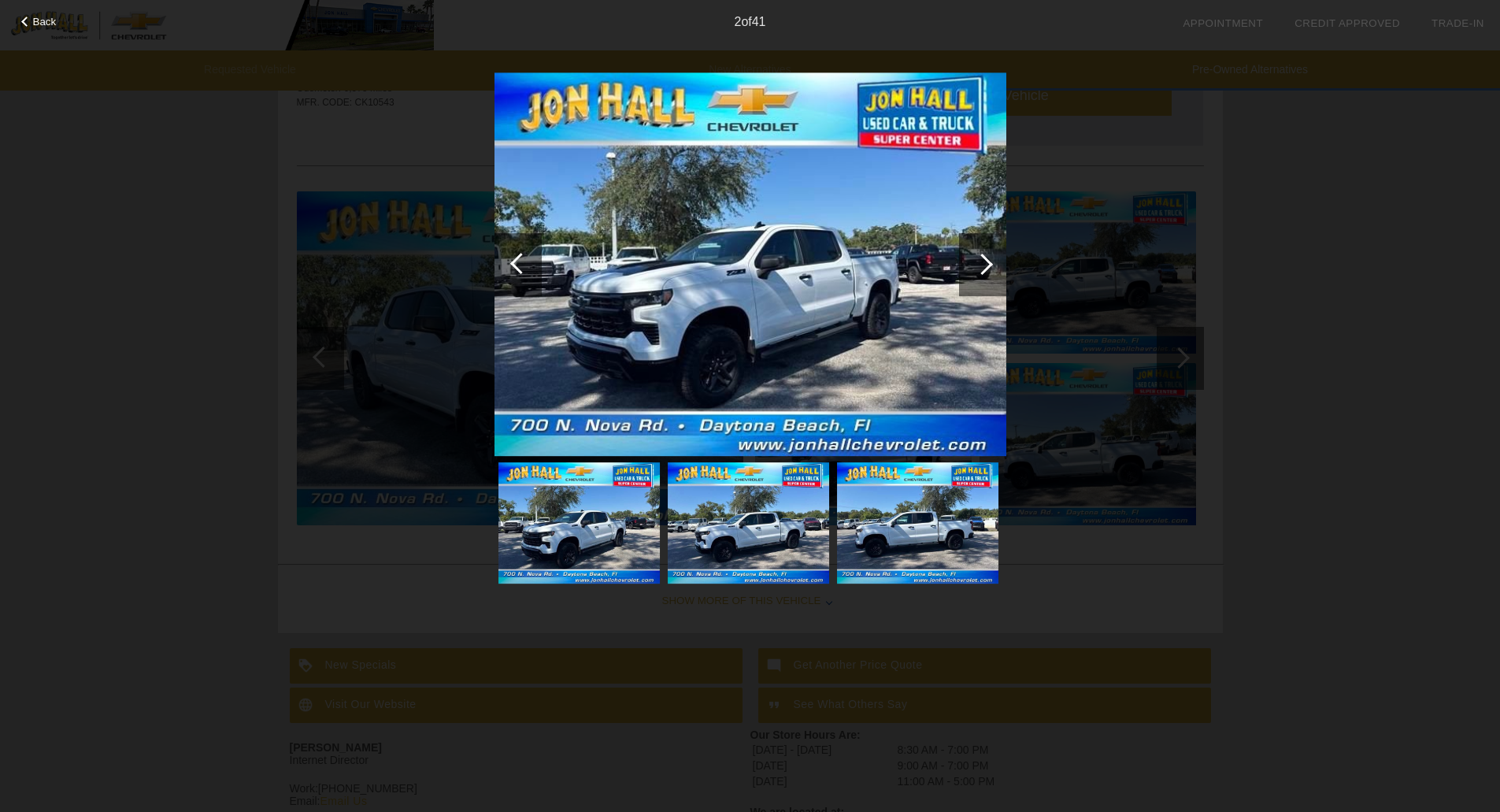
click at [975, 267] on div at bounding box center [981, 264] width 21 height 21
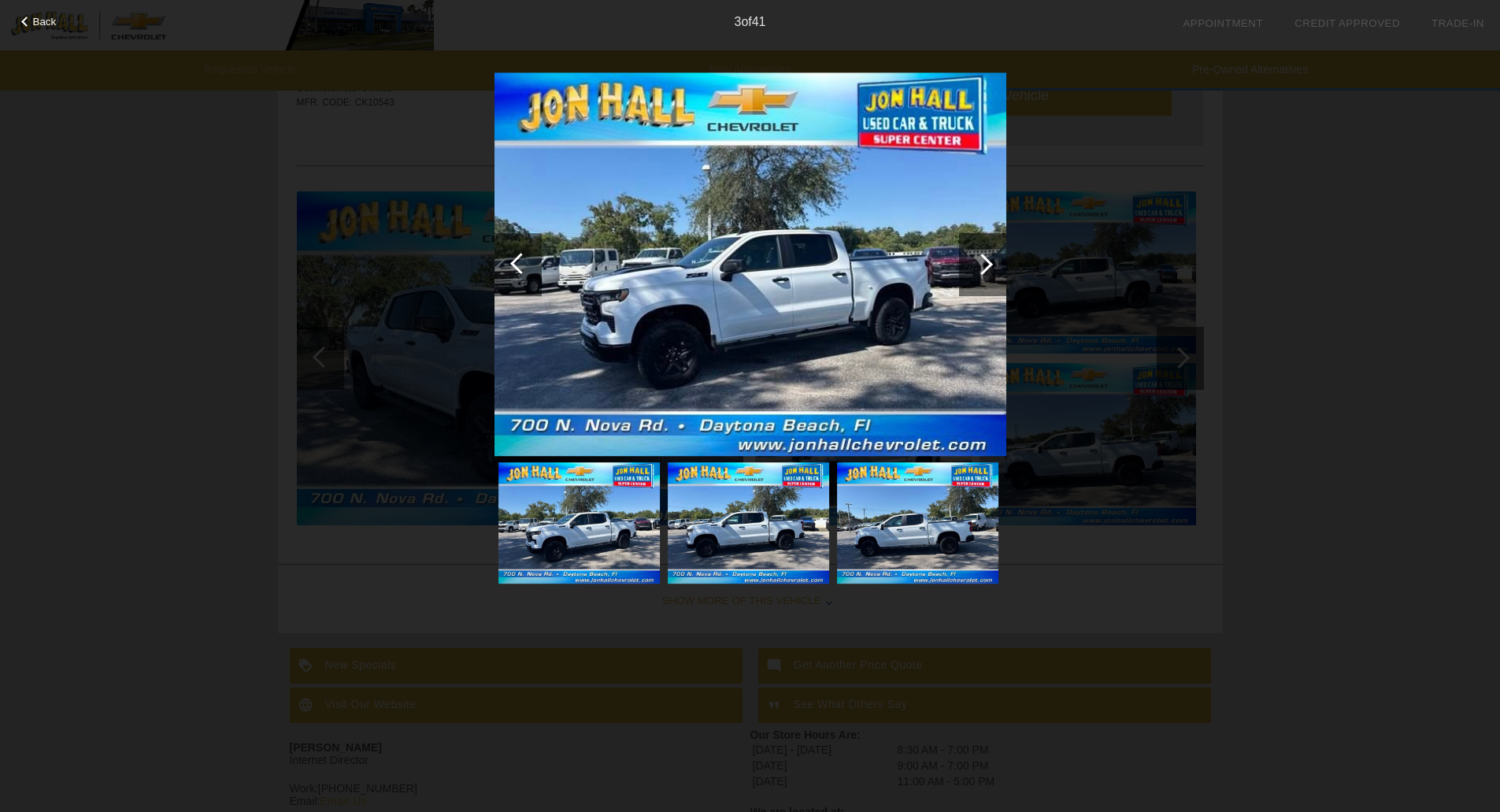
click at [975, 267] on div at bounding box center [981, 264] width 21 height 21
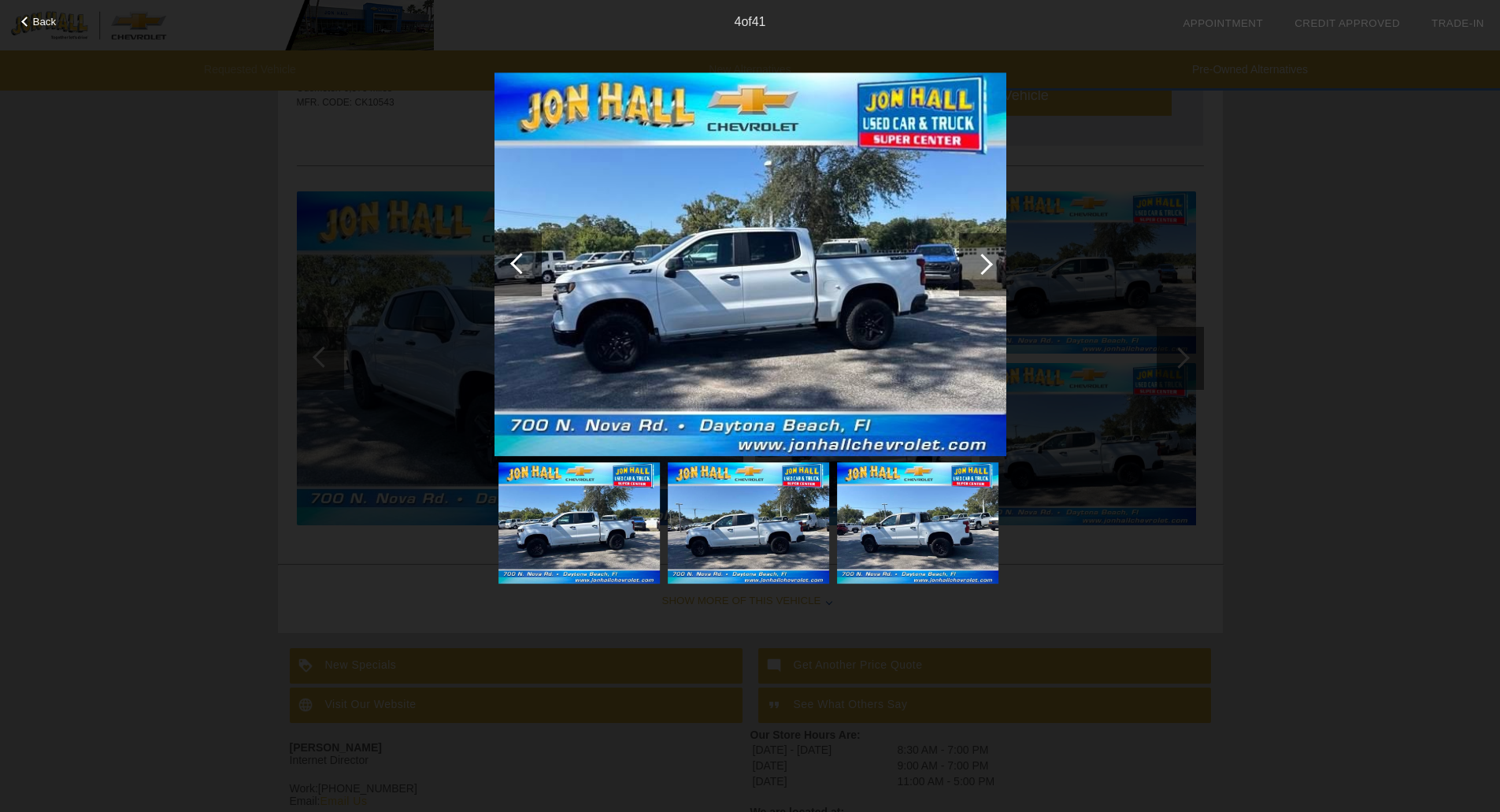
click at [975, 267] on div at bounding box center [981, 264] width 21 height 21
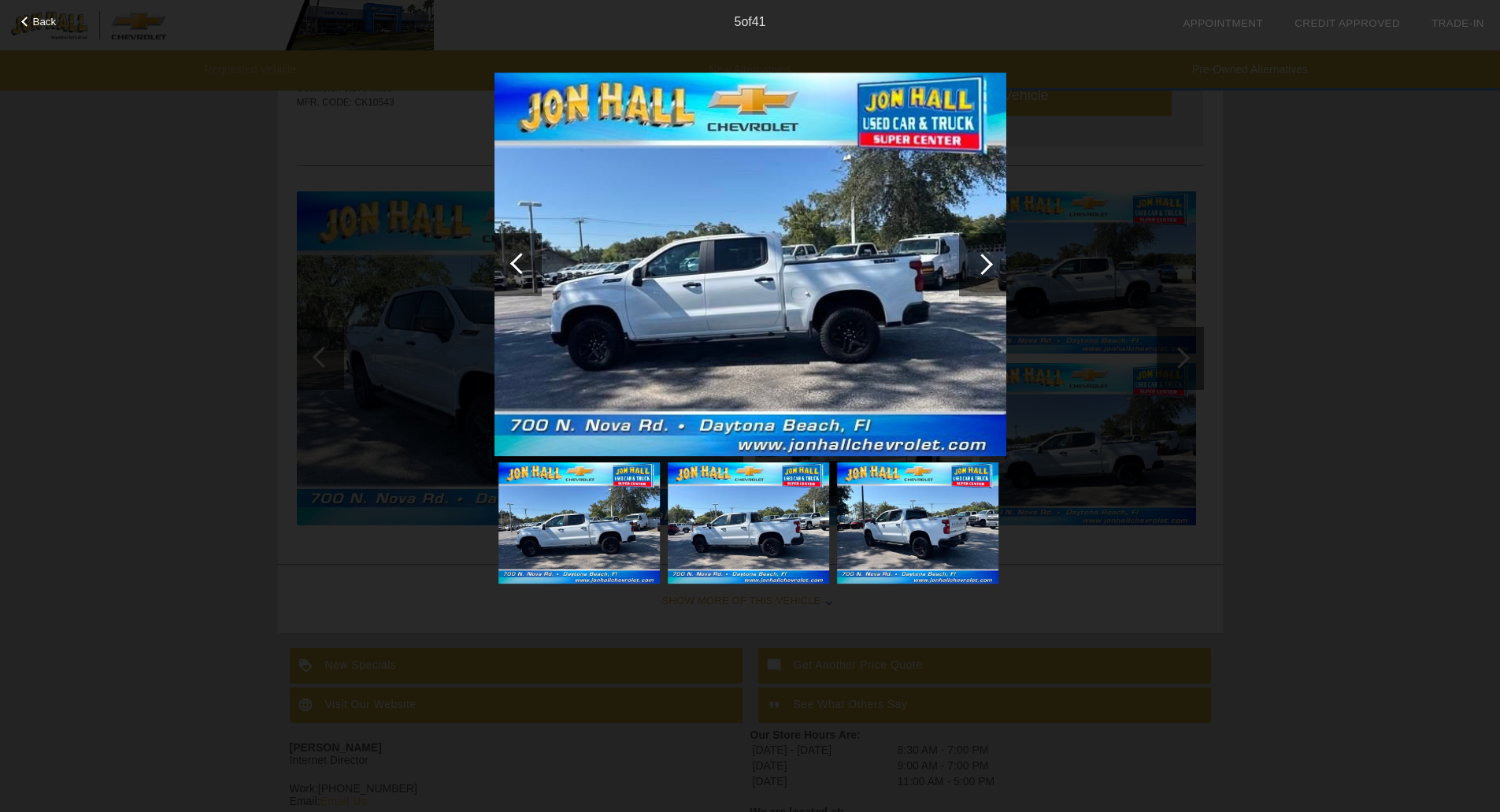
click at [975, 267] on div at bounding box center [981, 264] width 21 height 21
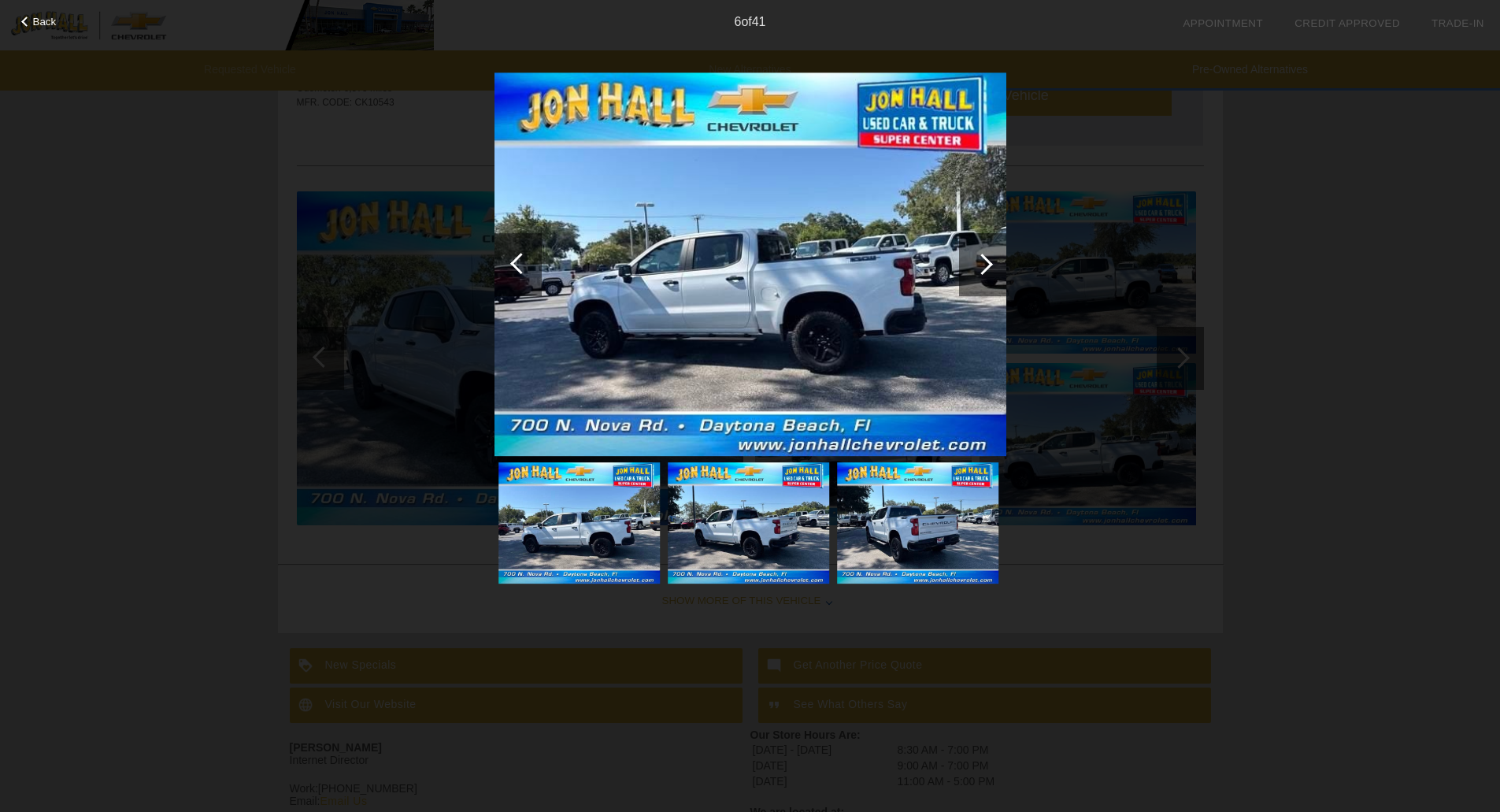
click at [975, 267] on div at bounding box center [981, 264] width 21 height 21
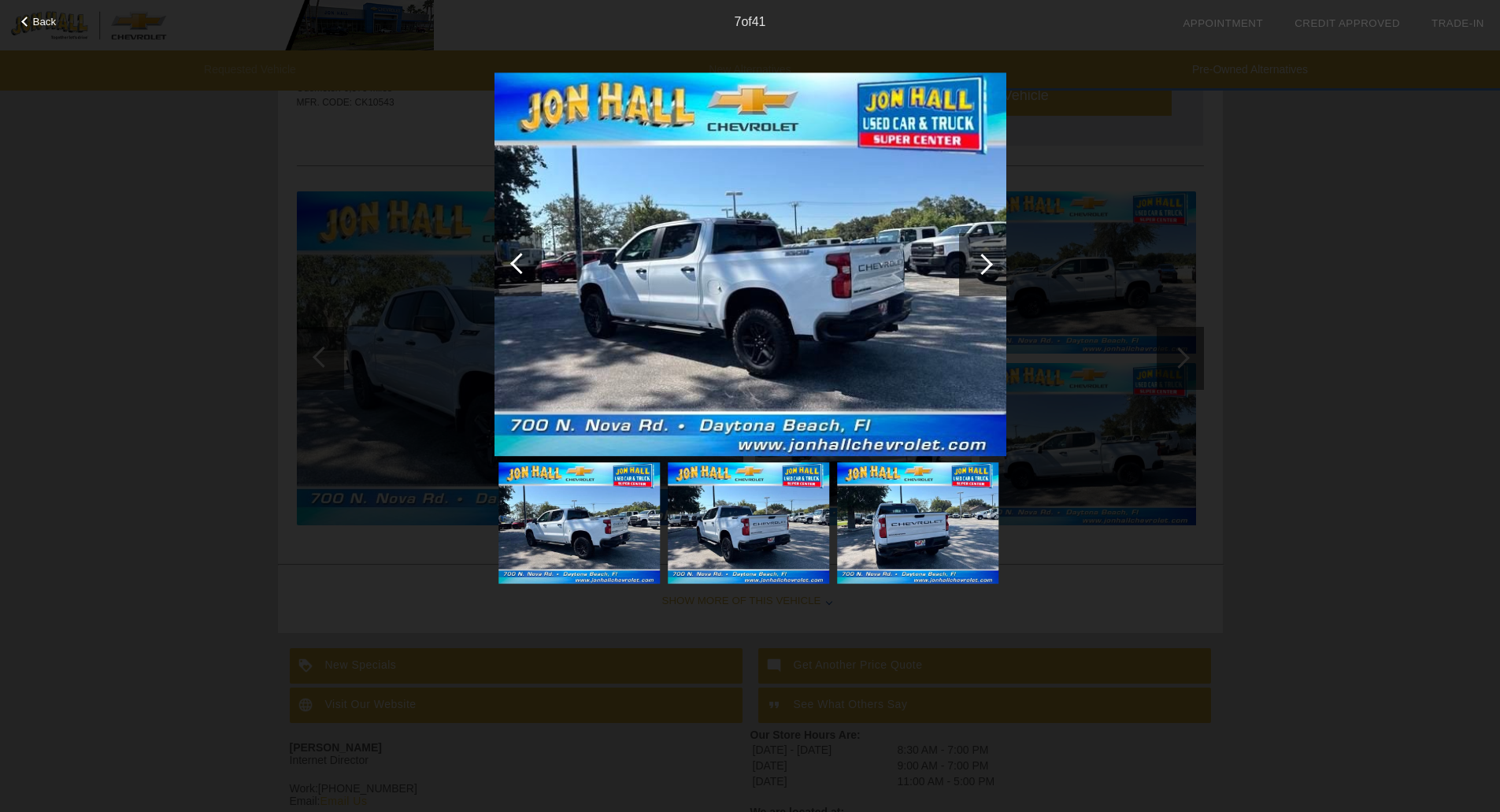
click at [975, 267] on div at bounding box center [981, 264] width 21 height 21
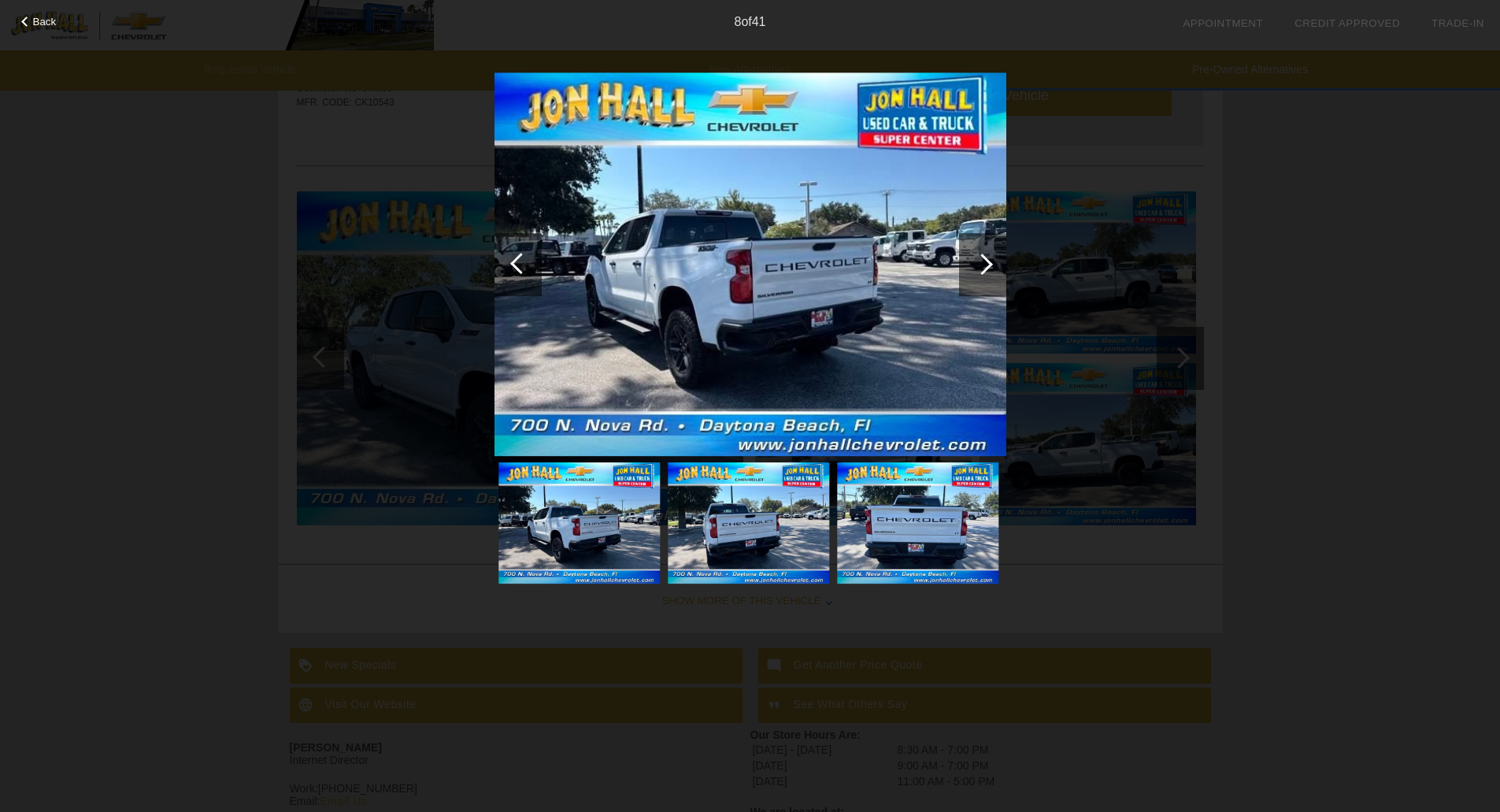
click at [975, 267] on div at bounding box center [981, 264] width 21 height 21
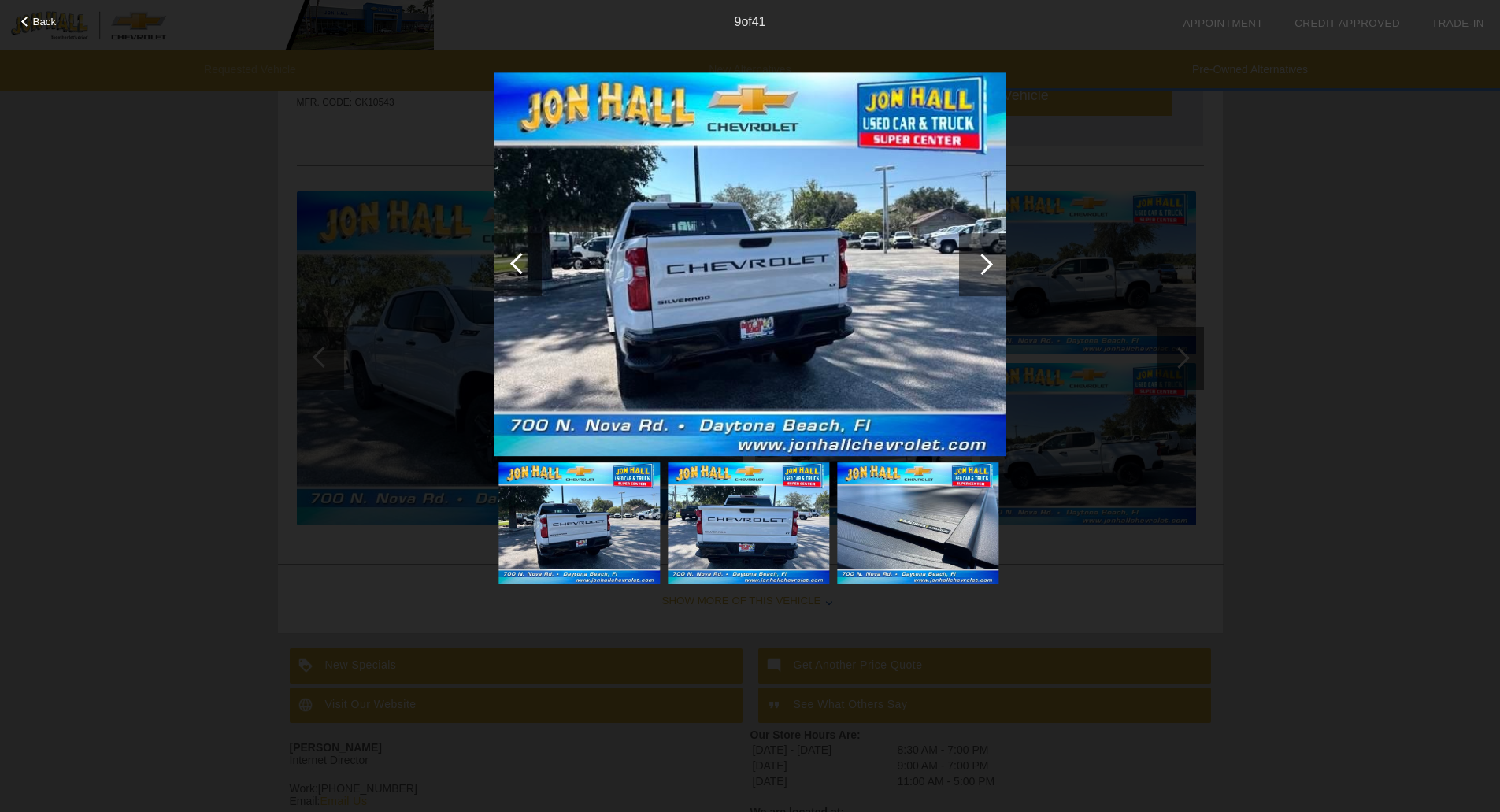
click at [975, 267] on div at bounding box center [981, 264] width 21 height 21
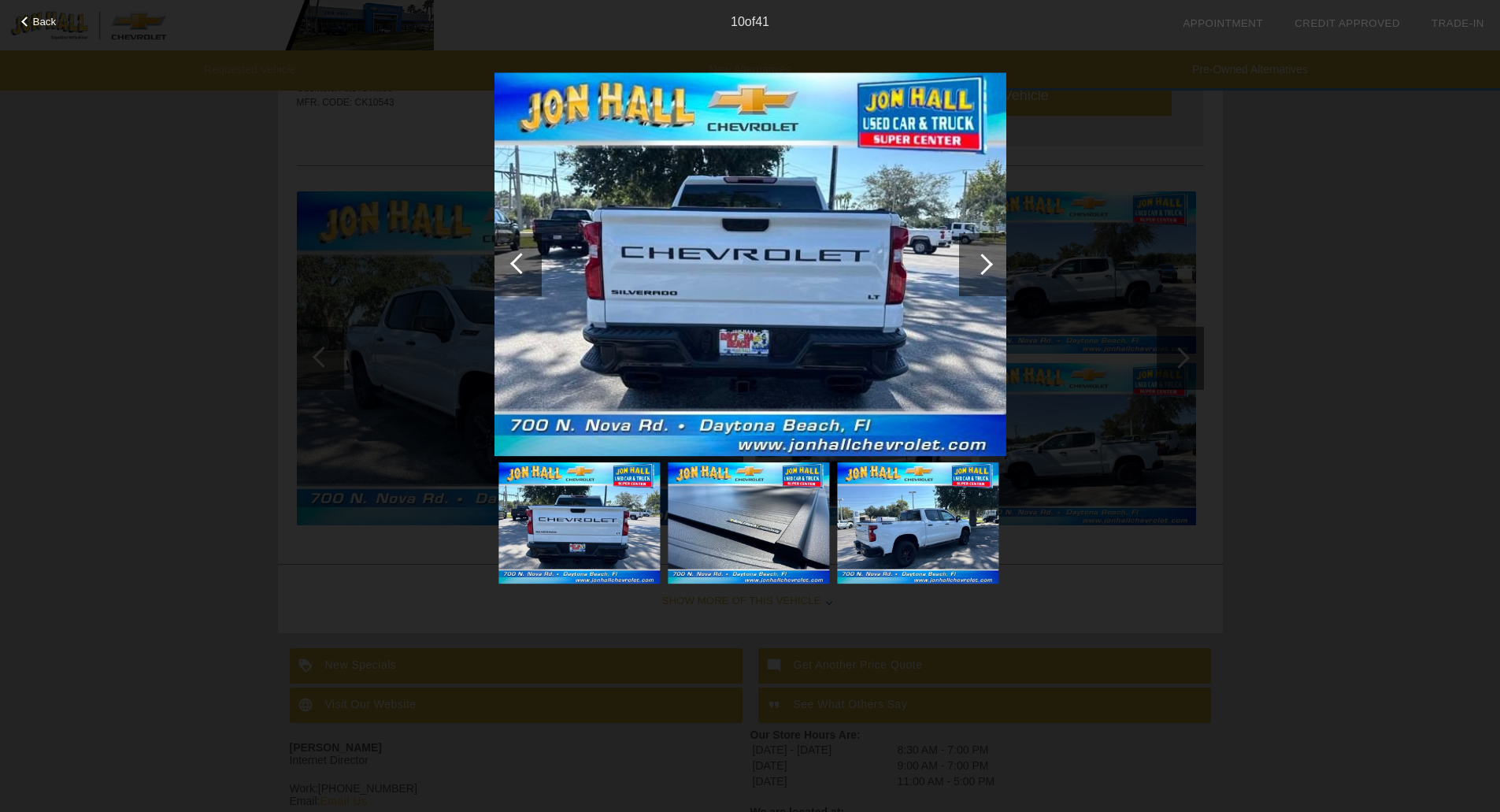
click at [976, 267] on div at bounding box center [981, 264] width 21 height 21
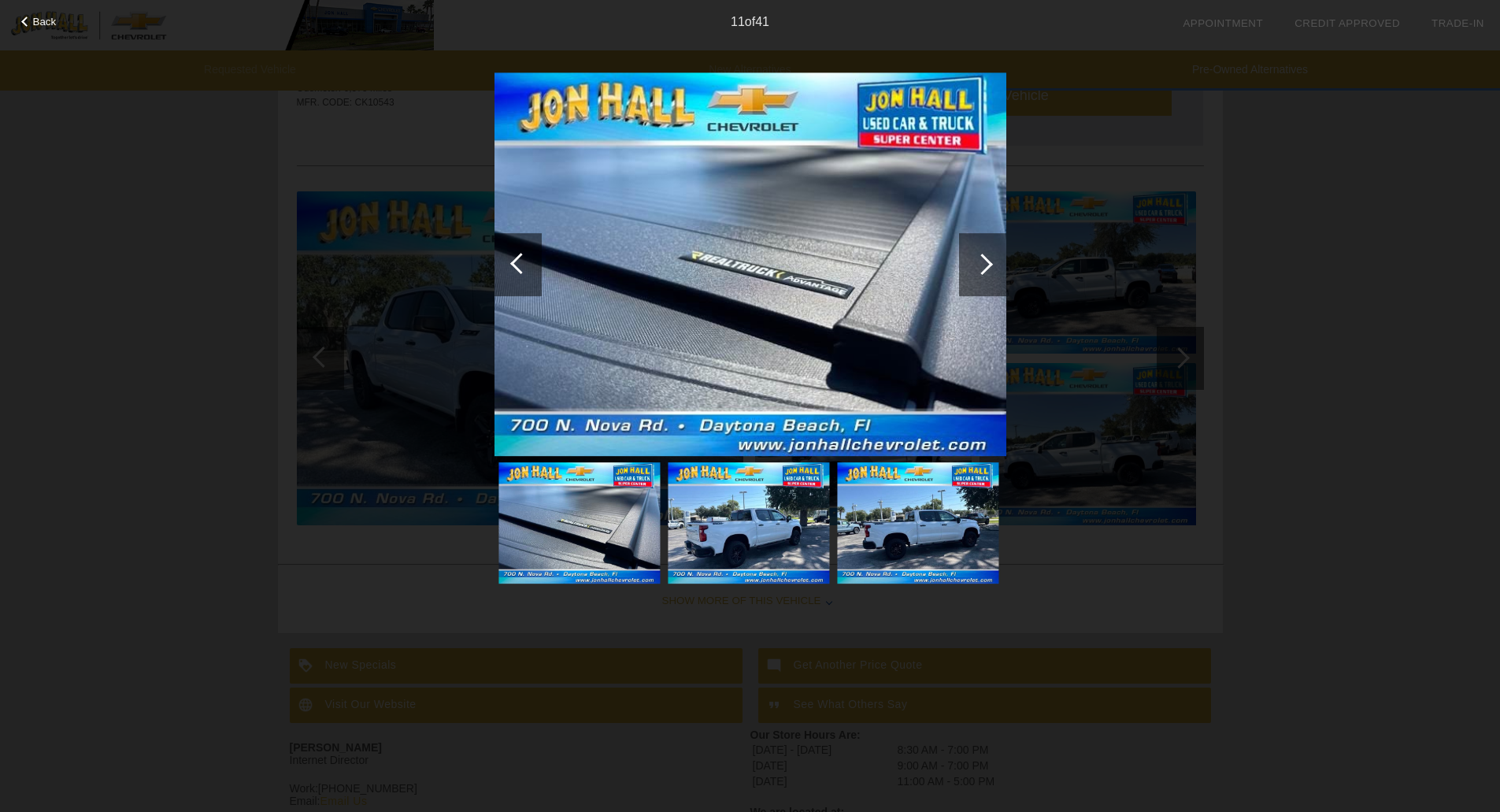
click at [976, 267] on div at bounding box center [981, 264] width 21 height 21
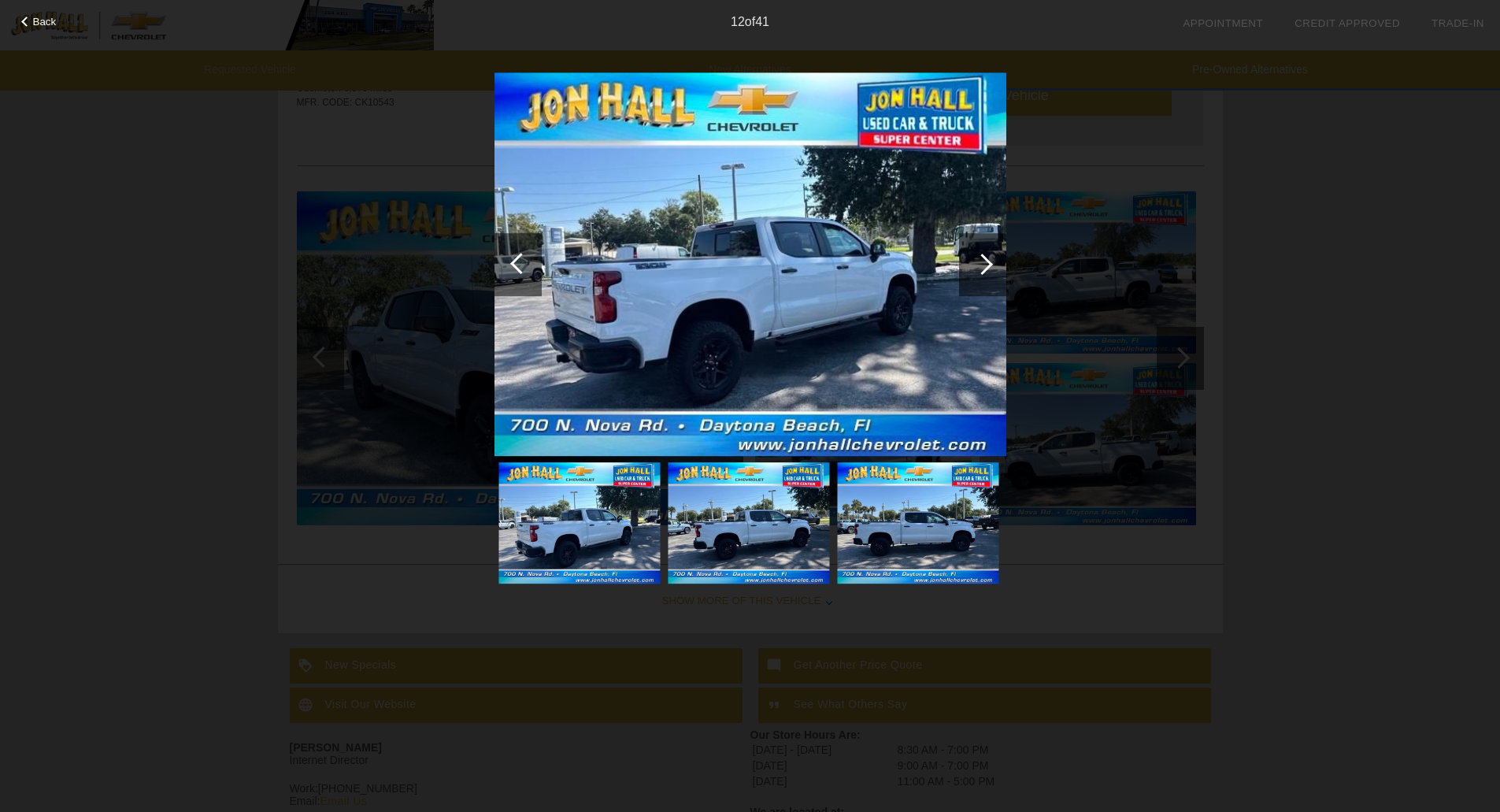
click at [516, 261] on div at bounding box center [520, 263] width 21 height 21
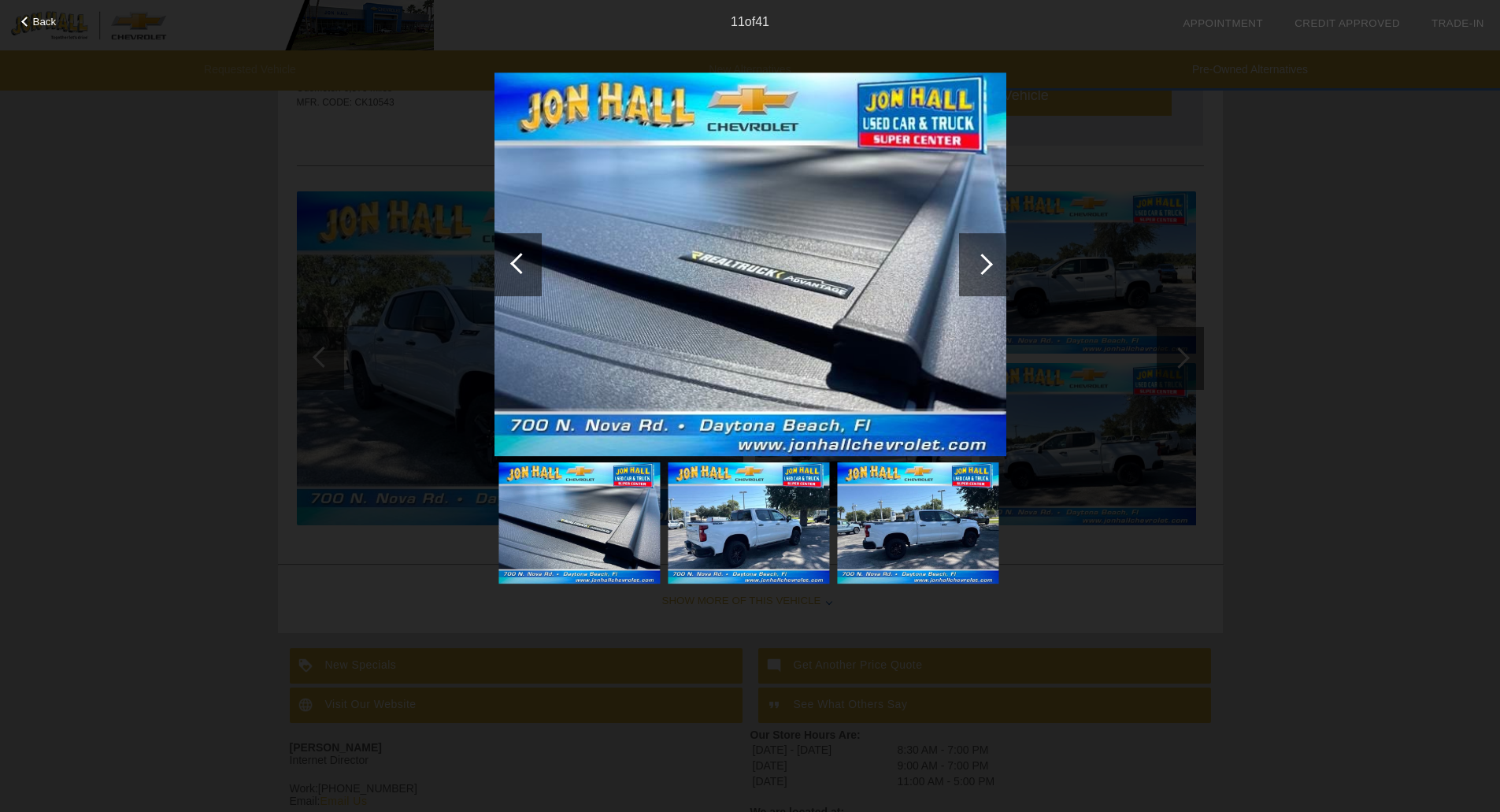
click at [981, 275] on div at bounding box center [982, 264] width 47 height 63
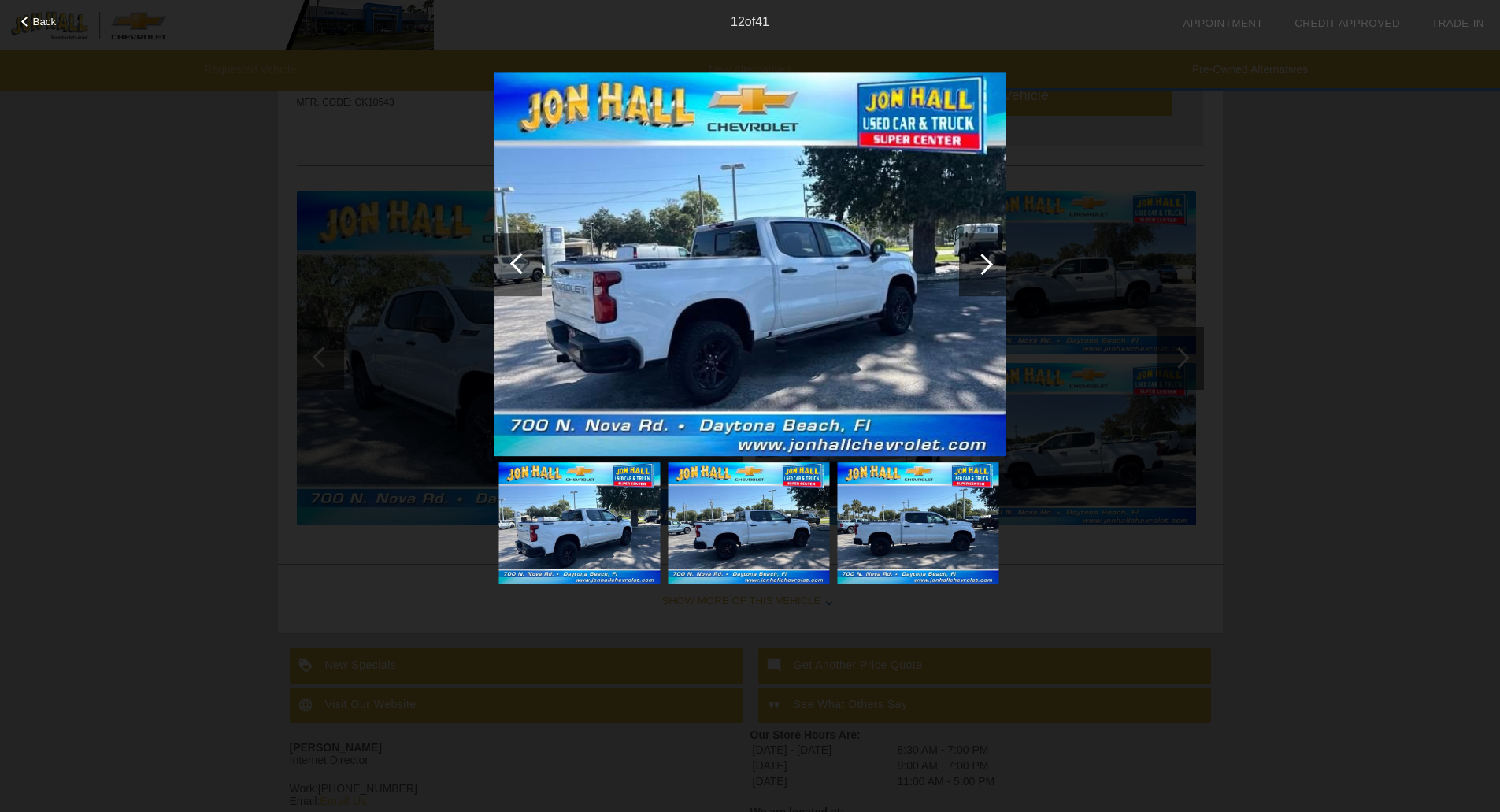
click at [981, 275] on div at bounding box center [982, 264] width 47 height 63
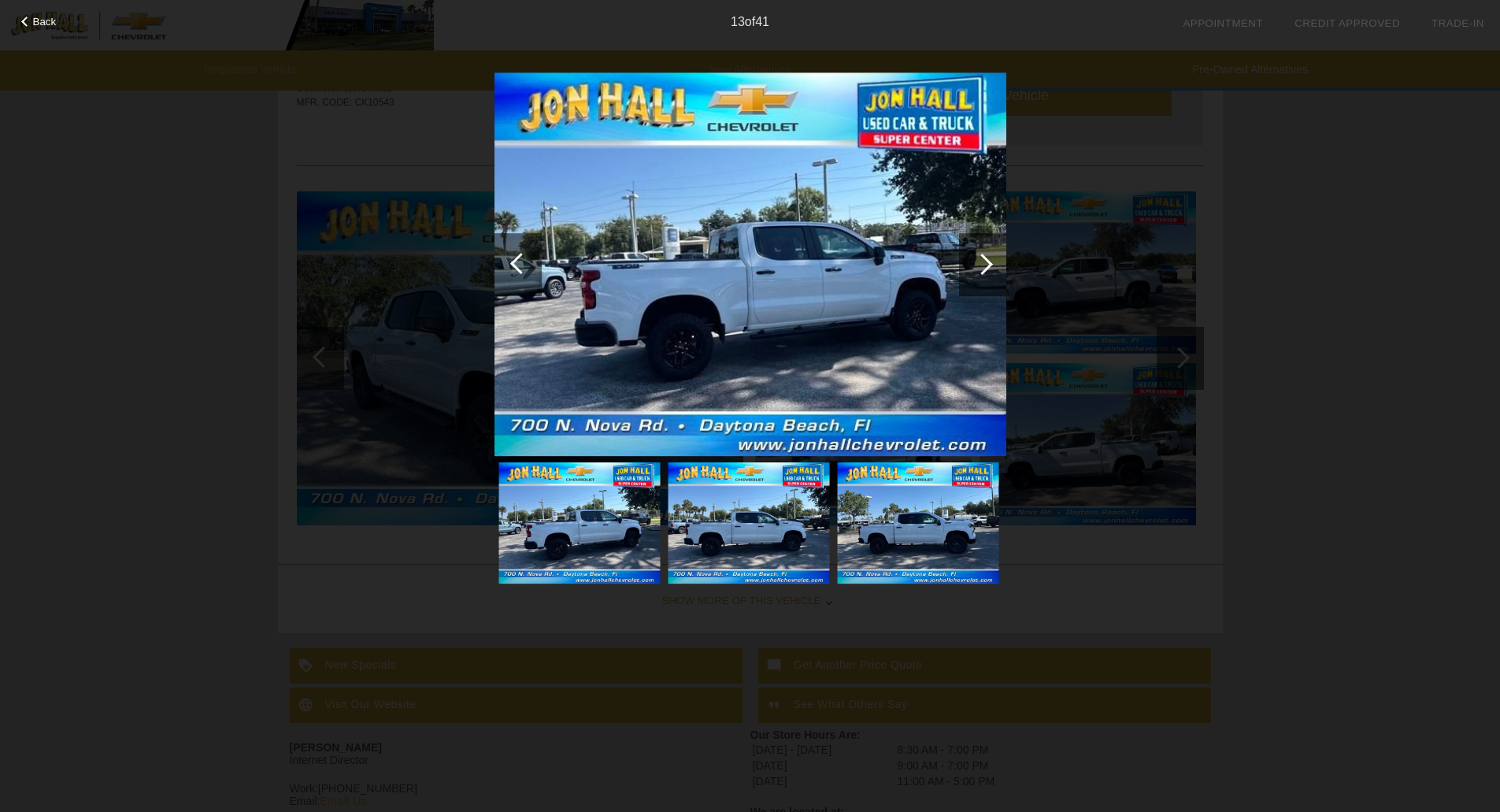
click at [981, 275] on div at bounding box center [982, 264] width 47 height 63
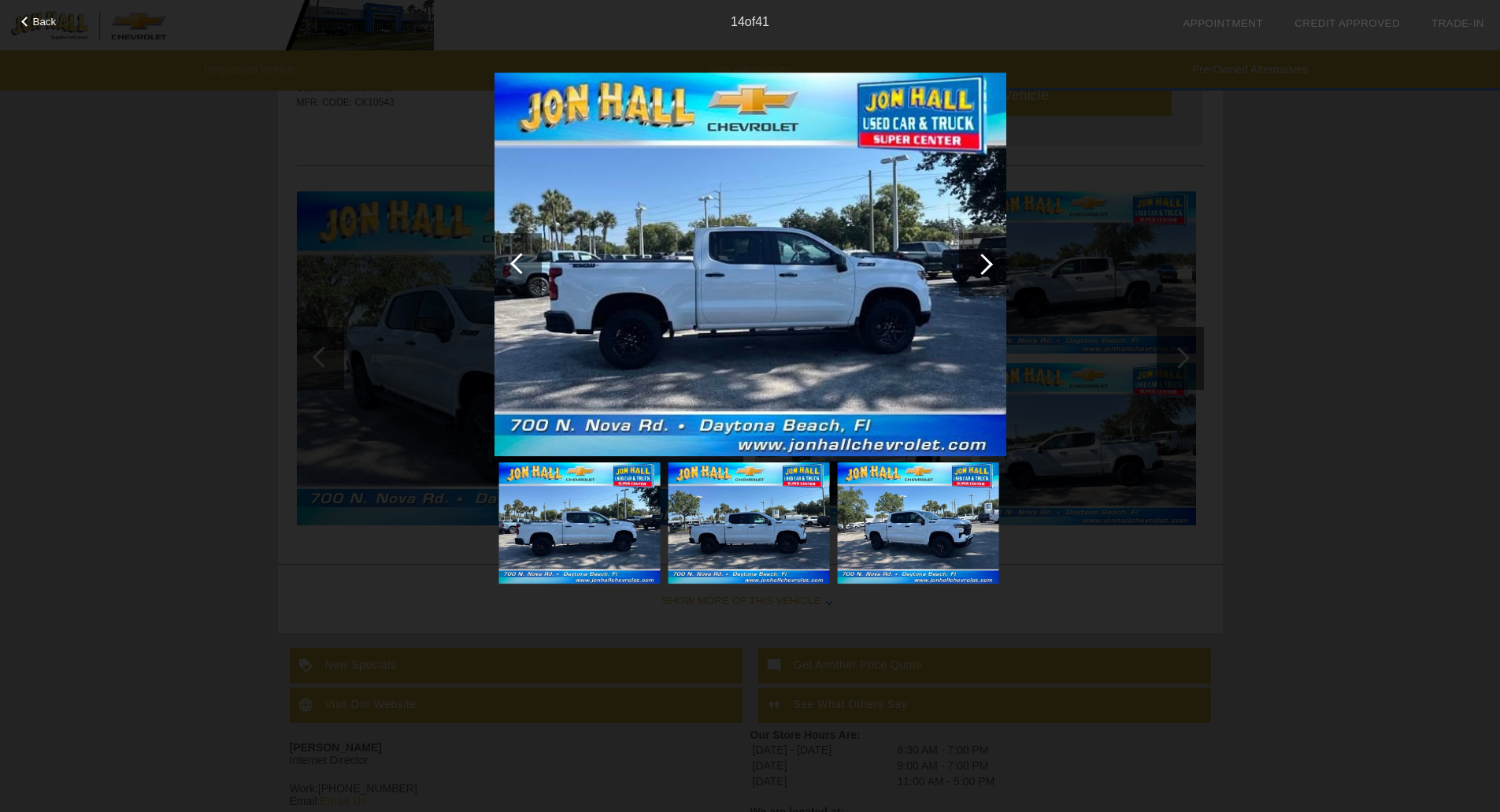
click at [981, 275] on div at bounding box center [982, 264] width 47 height 63
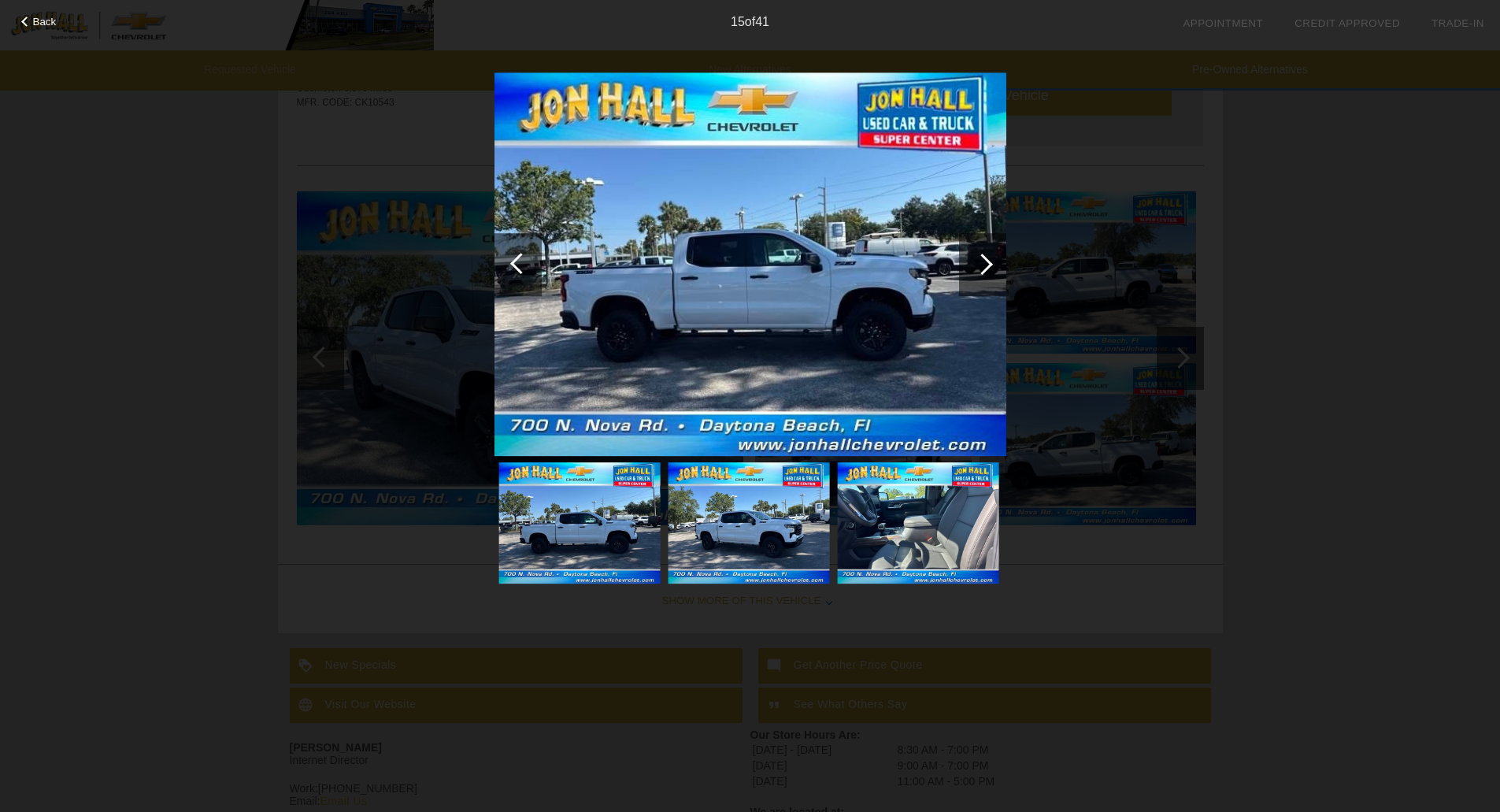
click at [981, 275] on div at bounding box center [982, 264] width 47 height 63
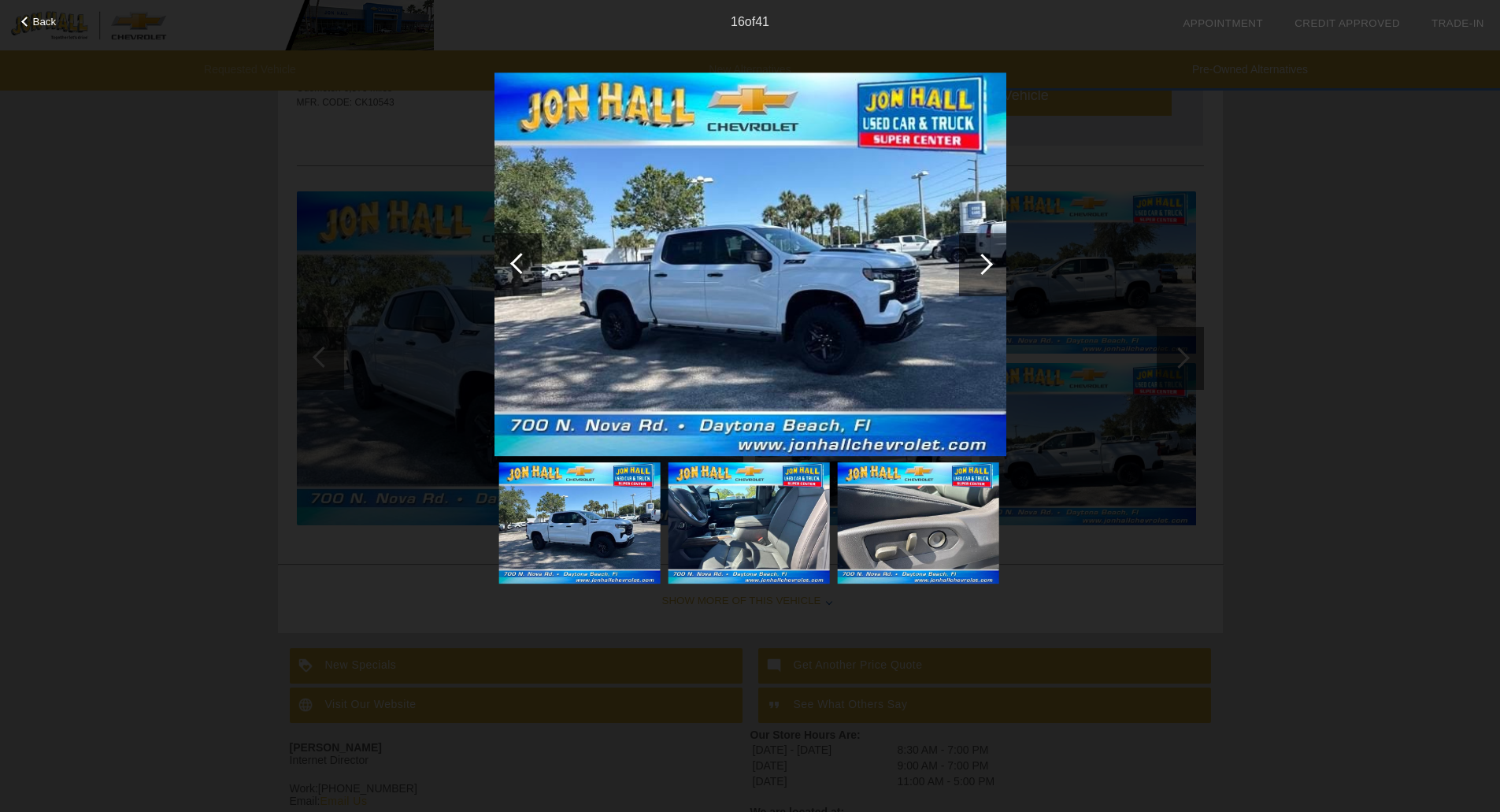
click at [982, 275] on div at bounding box center [981, 264] width 21 height 21
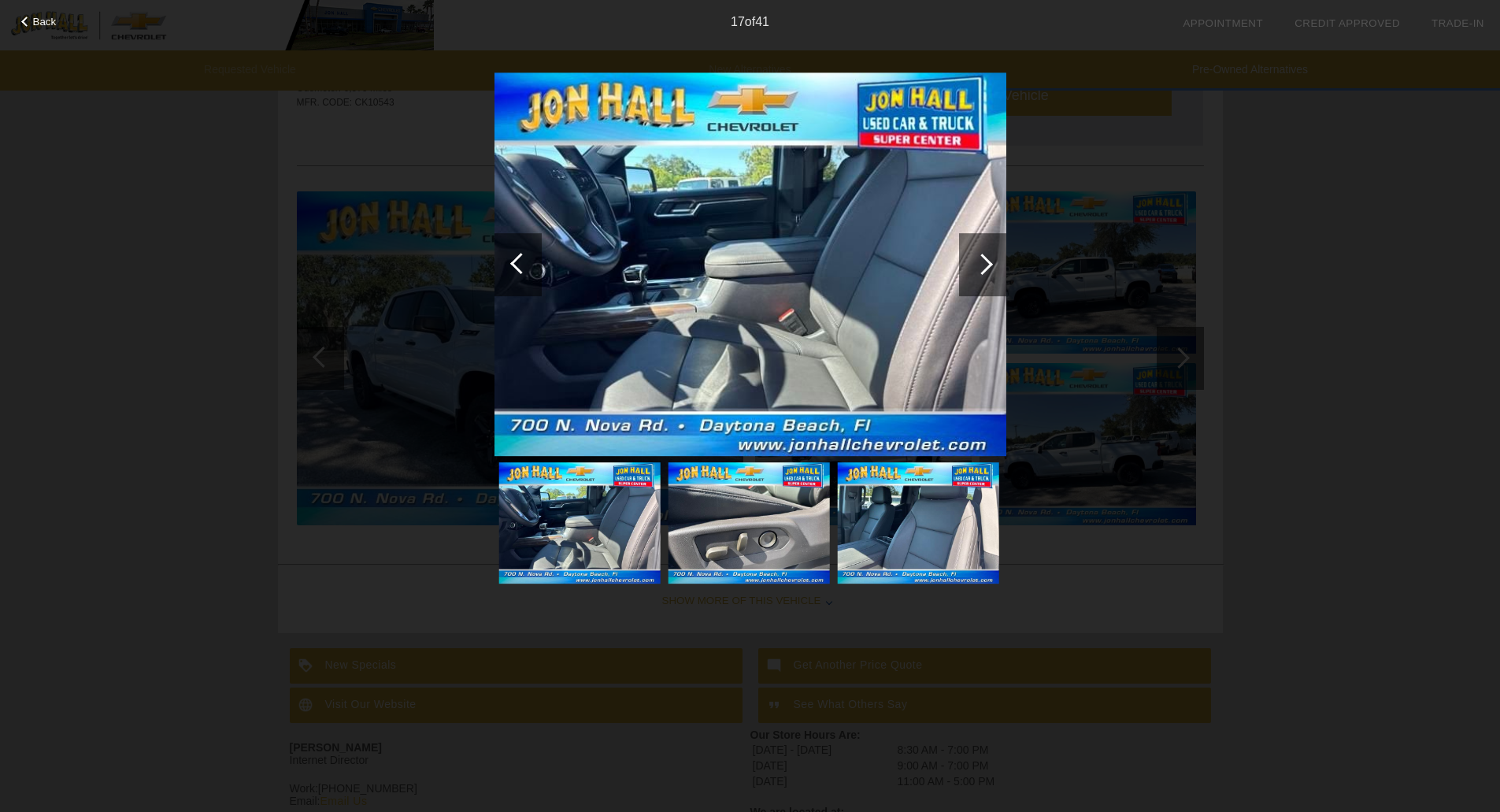
click at [982, 275] on div at bounding box center [981, 264] width 21 height 21
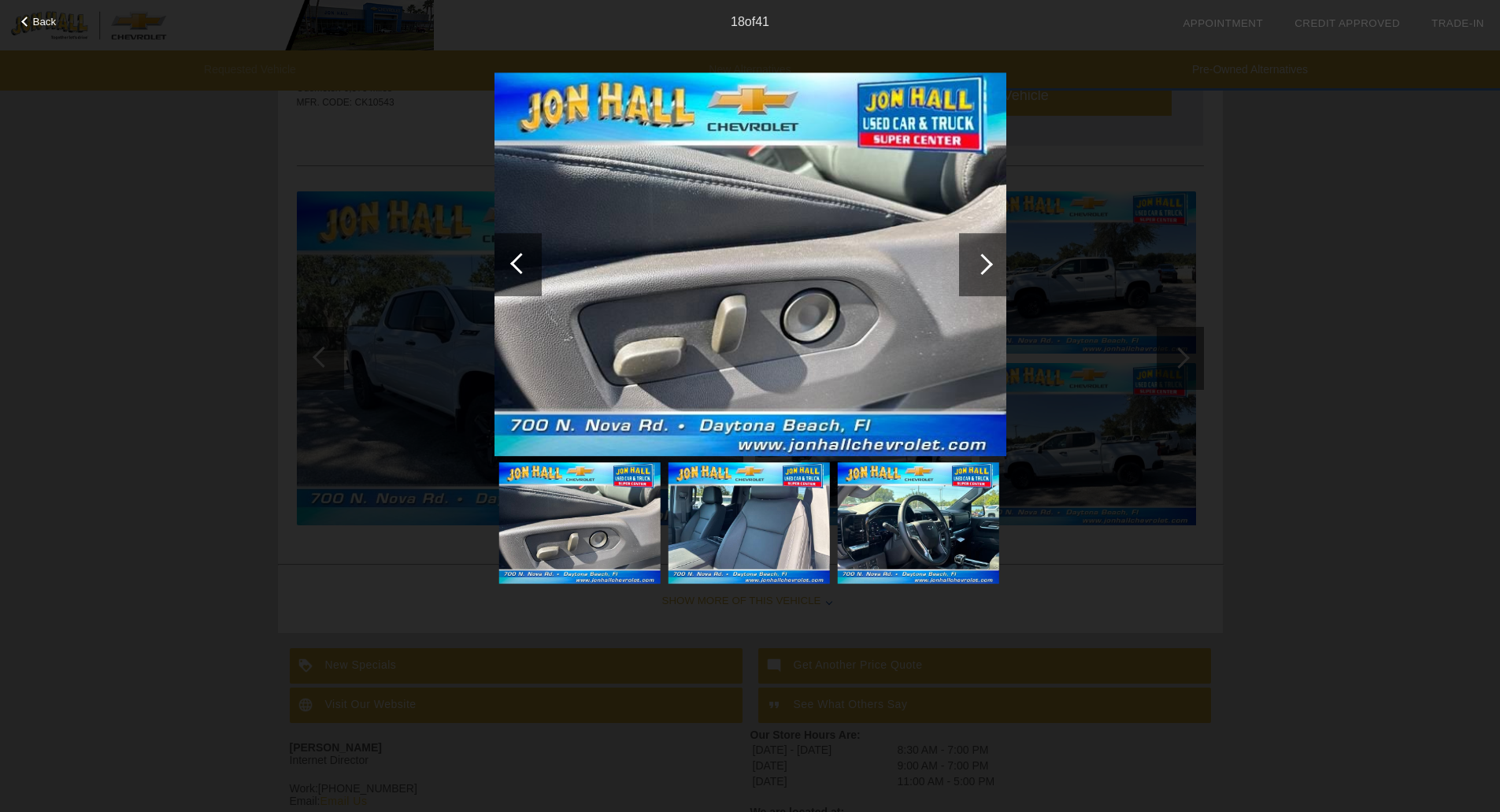
click at [982, 275] on div at bounding box center [981, 264] width 21 height 21
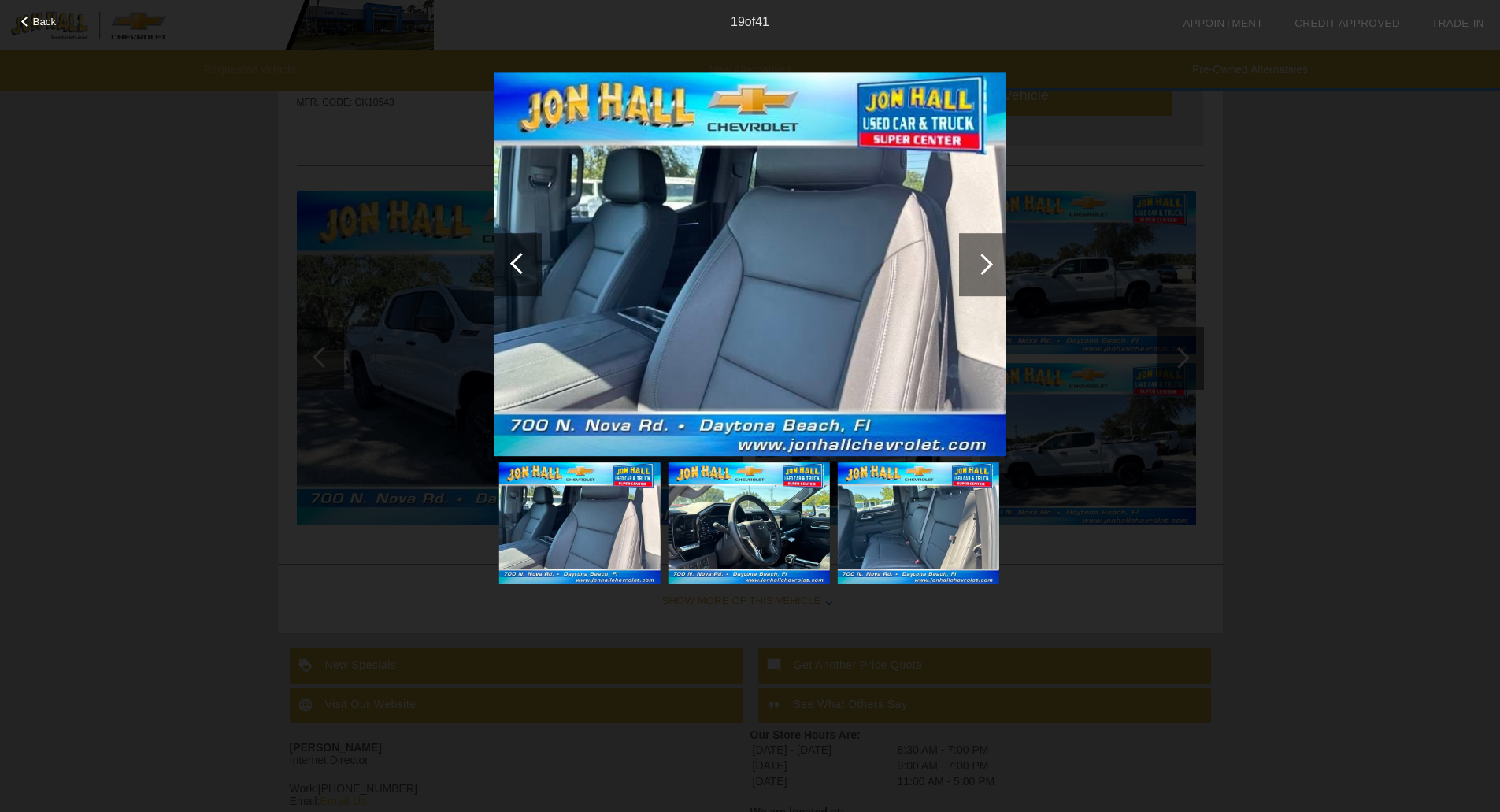
click at [982, 275] on div at bounding box center [981, 264] width 21 height 21
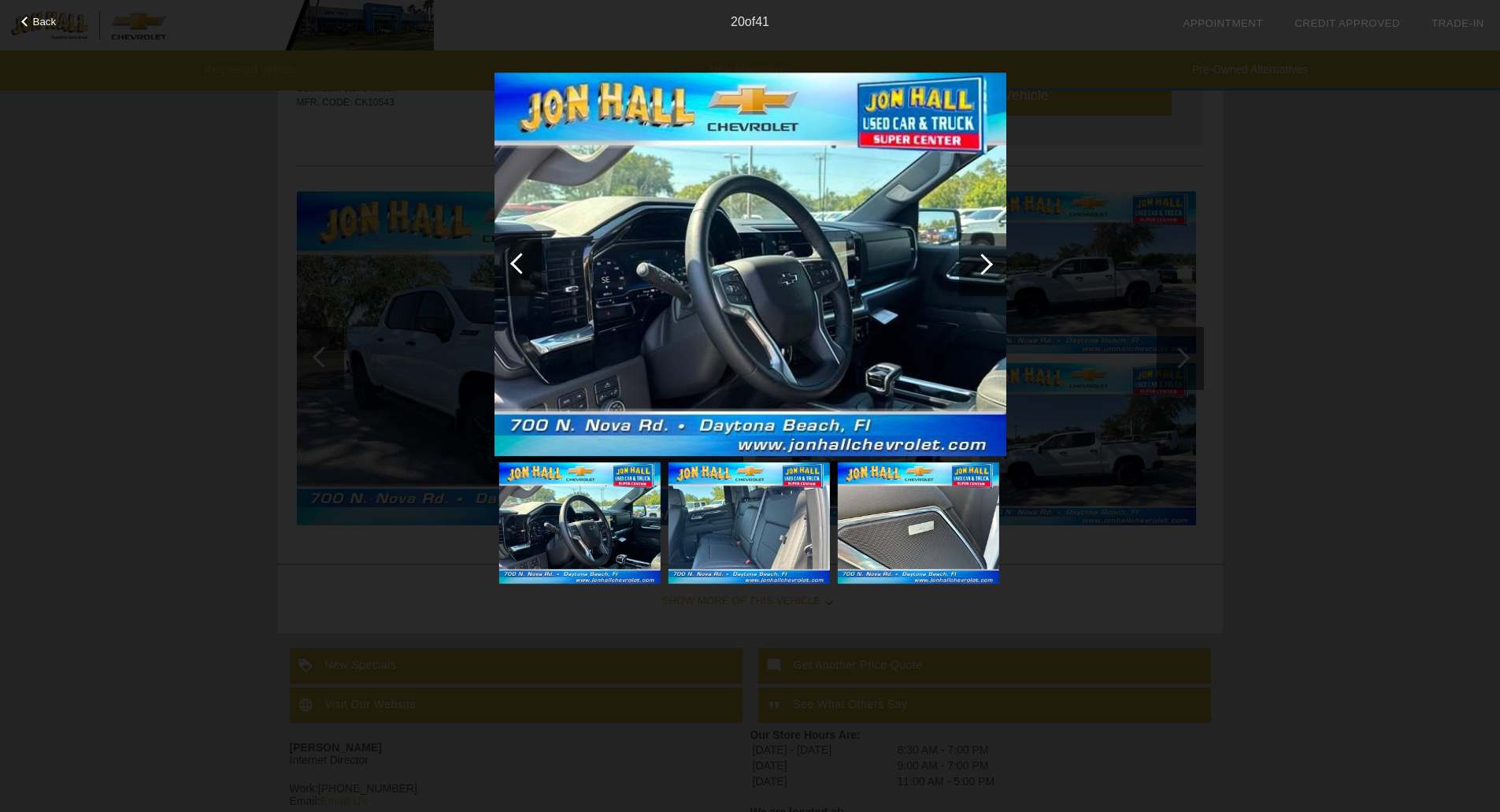
click at [982, 275] on div at bounding box center [981, 264] width 21 height 21
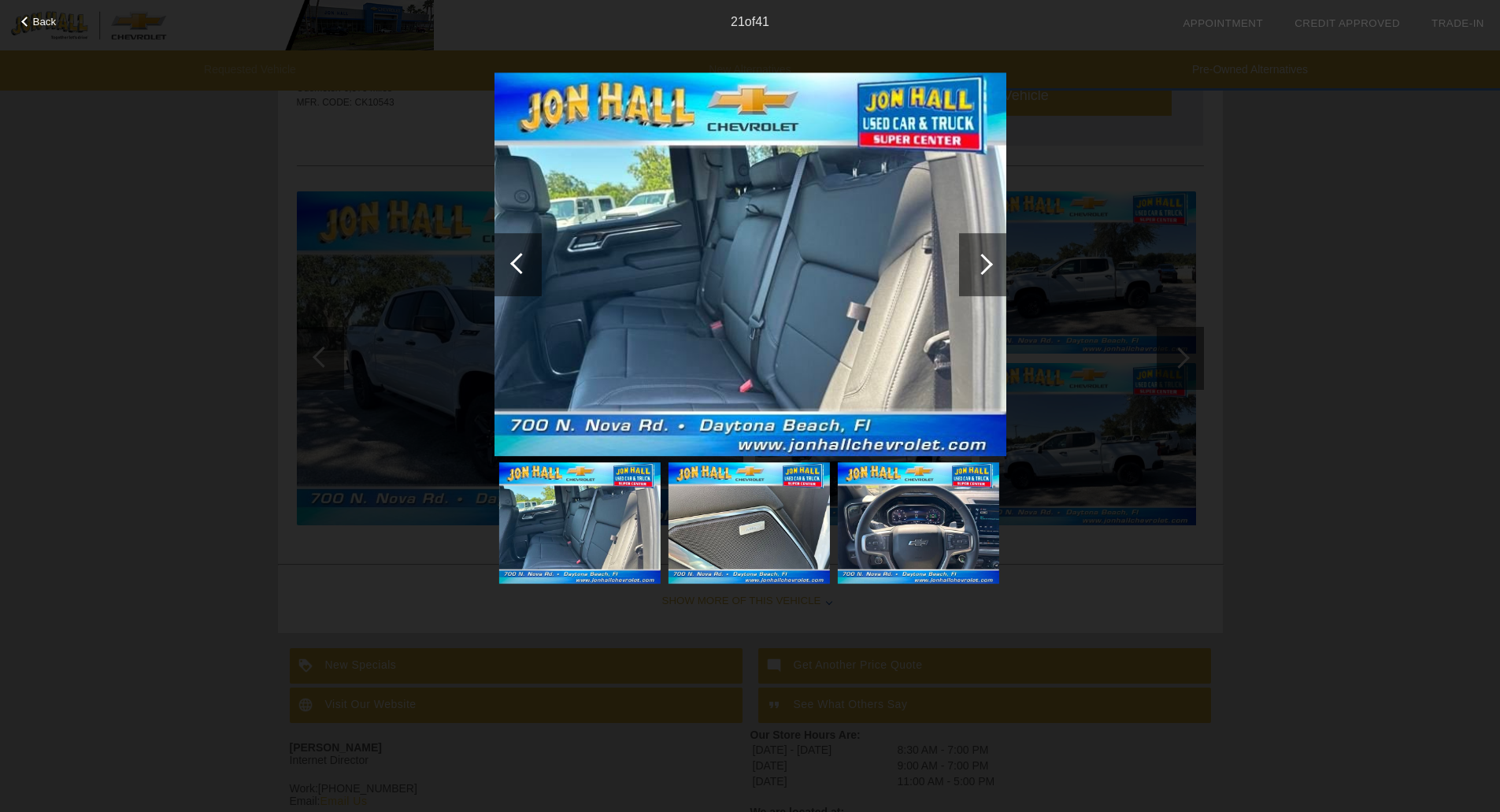
click at [982, 275] on div at bounding box center [981, 264] width 21 height 21
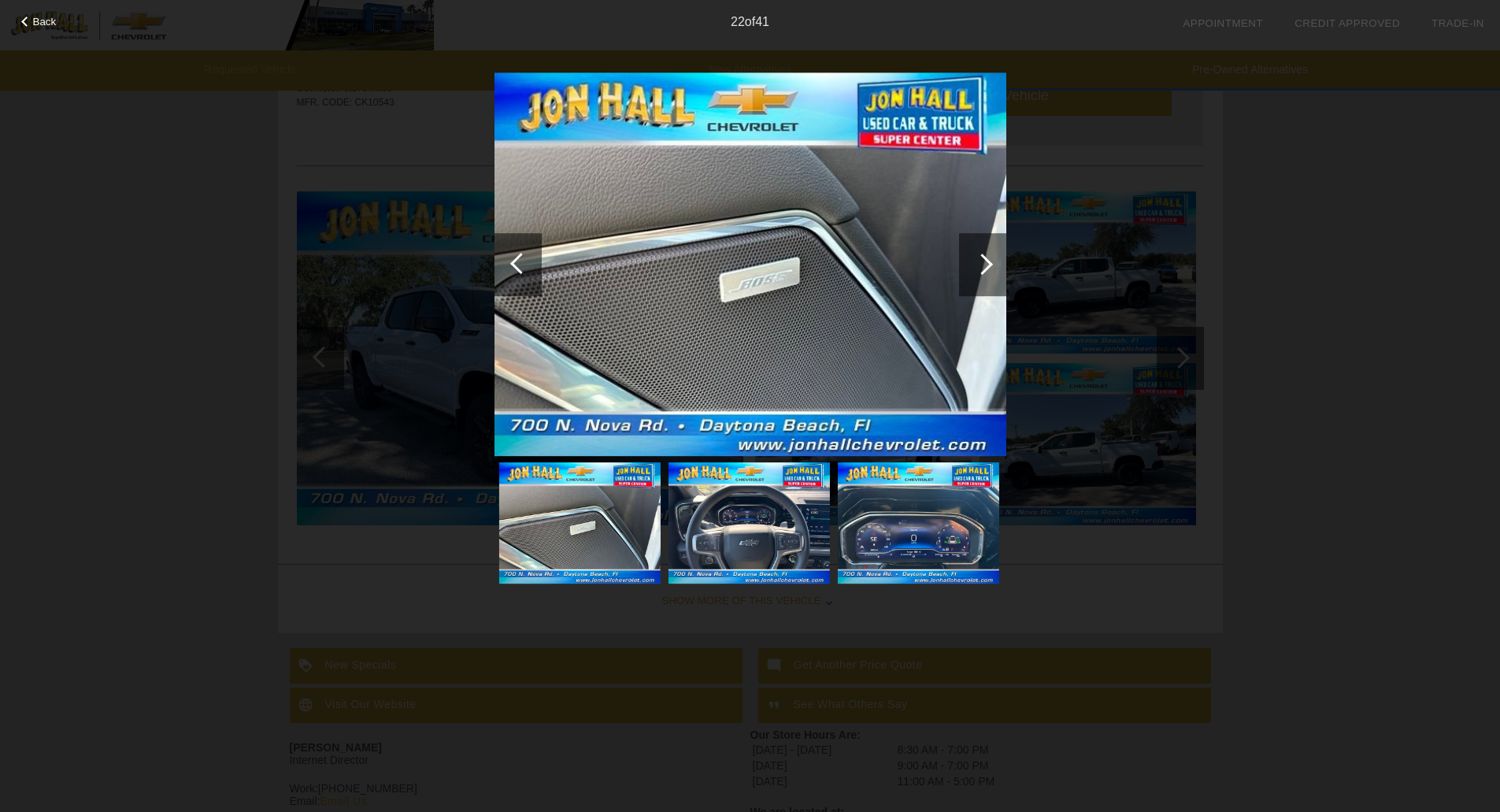
click at [982, 275] on div at bounding box center [981, 264] width 21 height 21
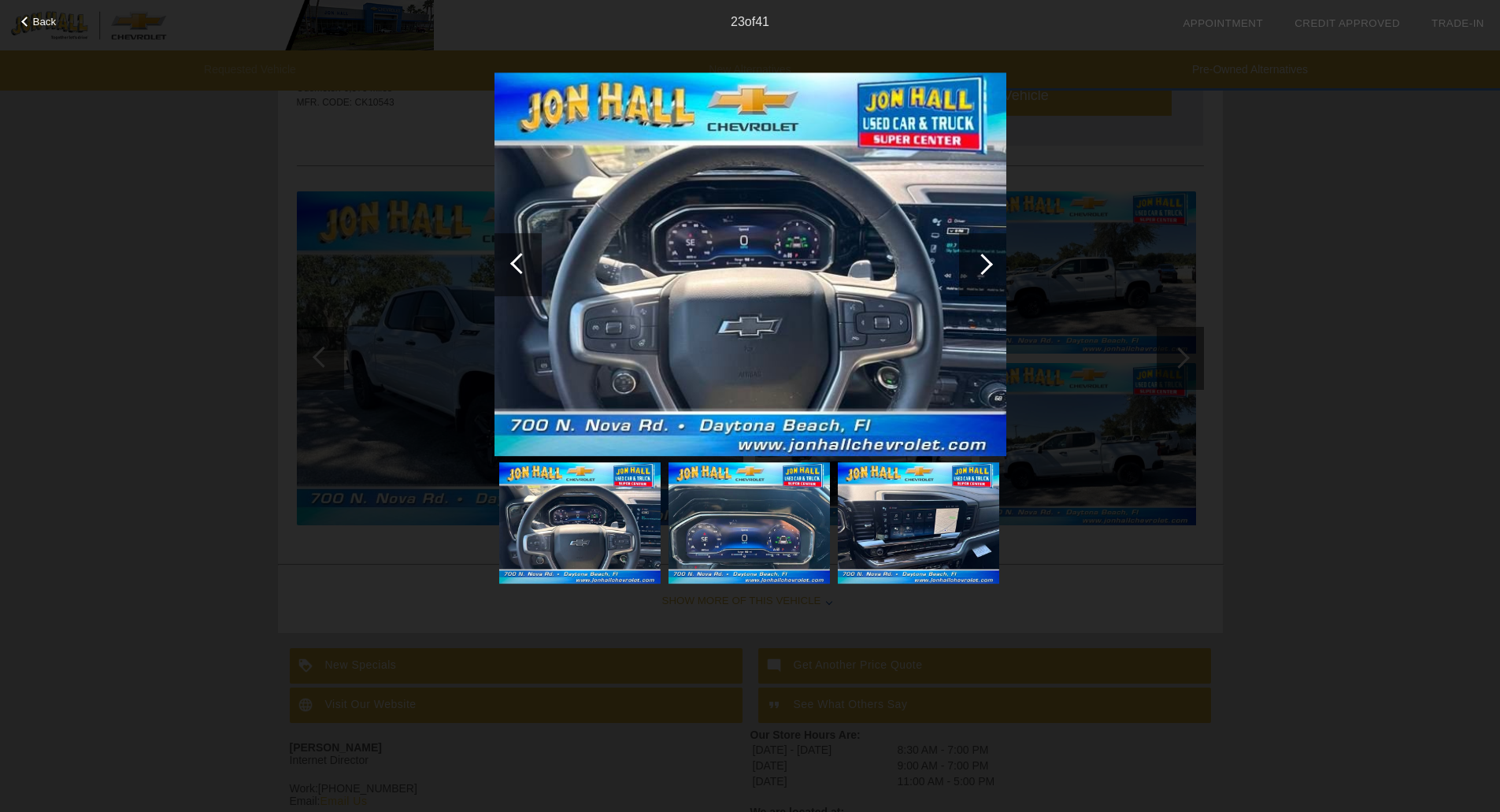
click at [981, 275] on div at bounding box center [982, 264] width 47 height 63
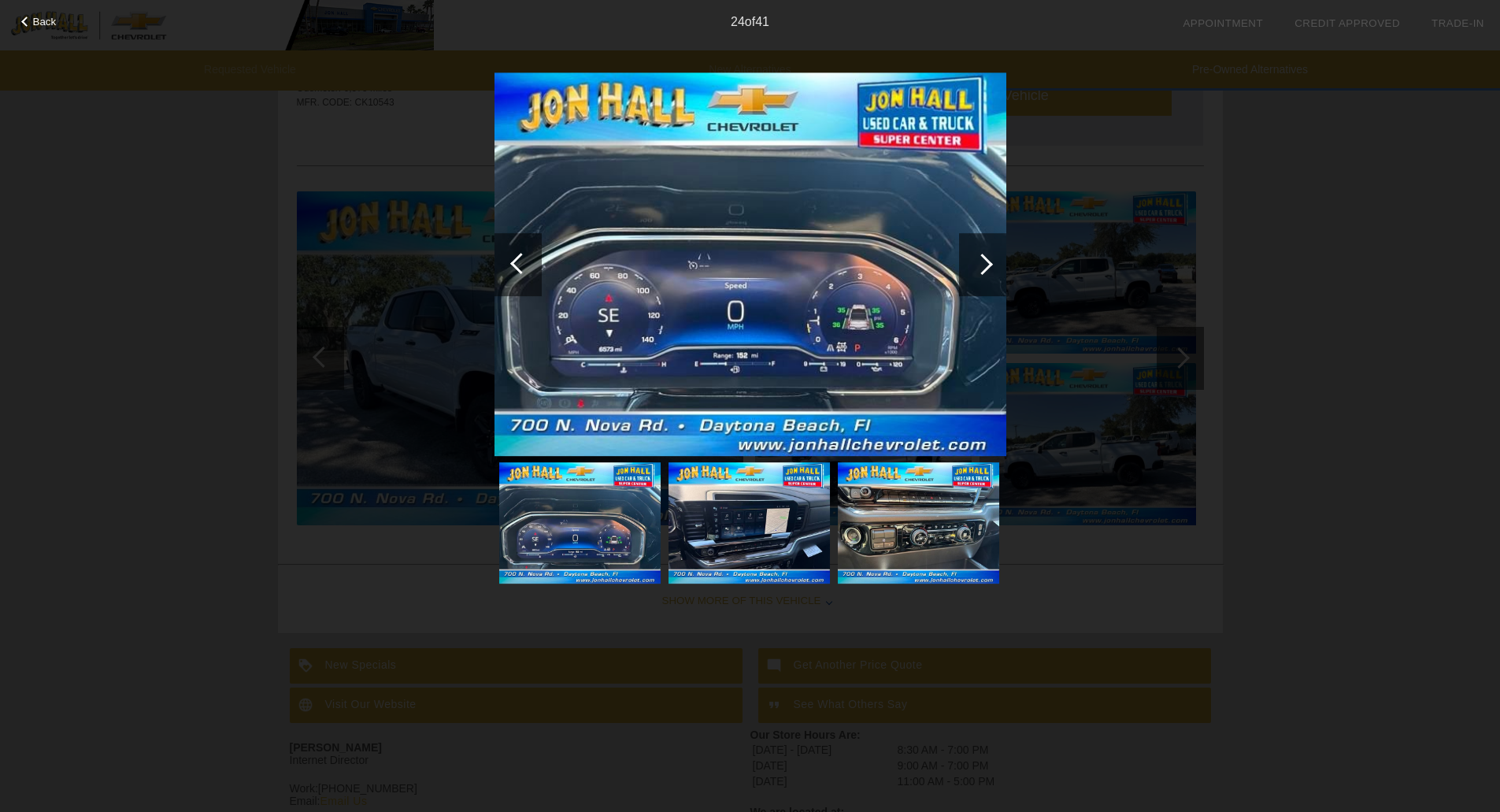
click at [981, 275] on div at bounding box center [982, 264] width 47 height 63
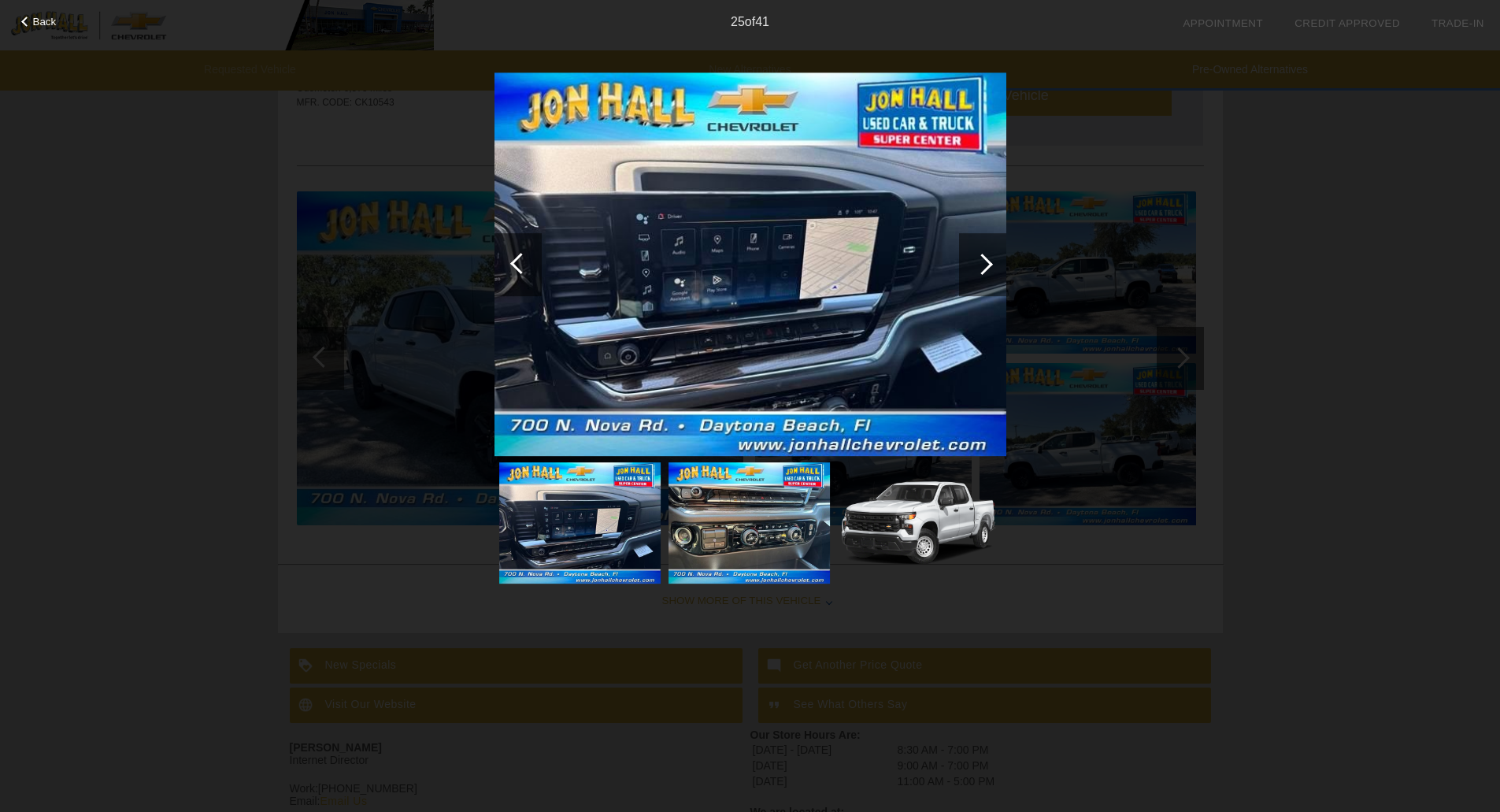
click at [981, 275] on div at bounding box center [982, 264] width 47 height 63
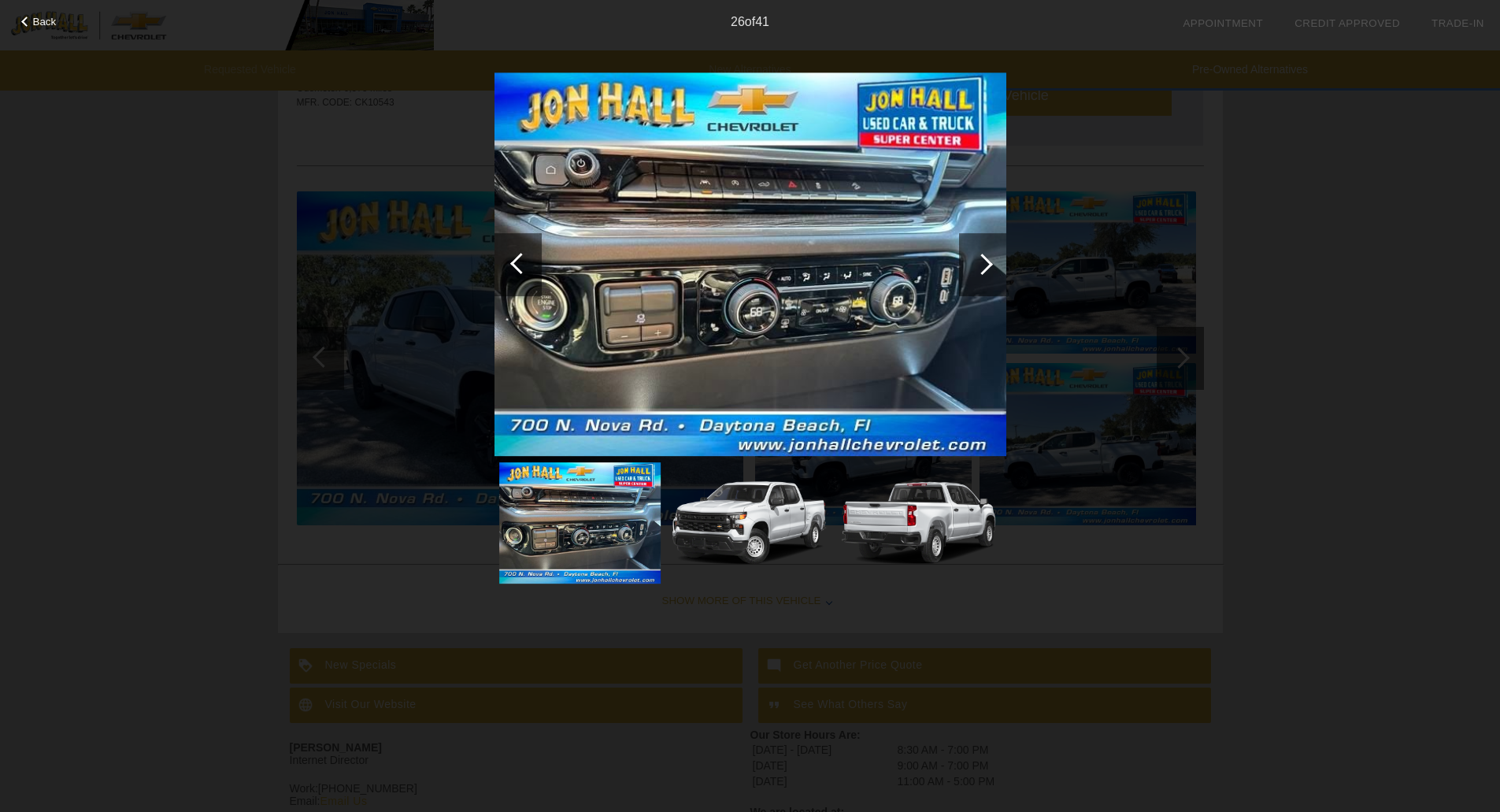
click at [981, 275] on div at bounding box center [982, 264] width 47 height 63
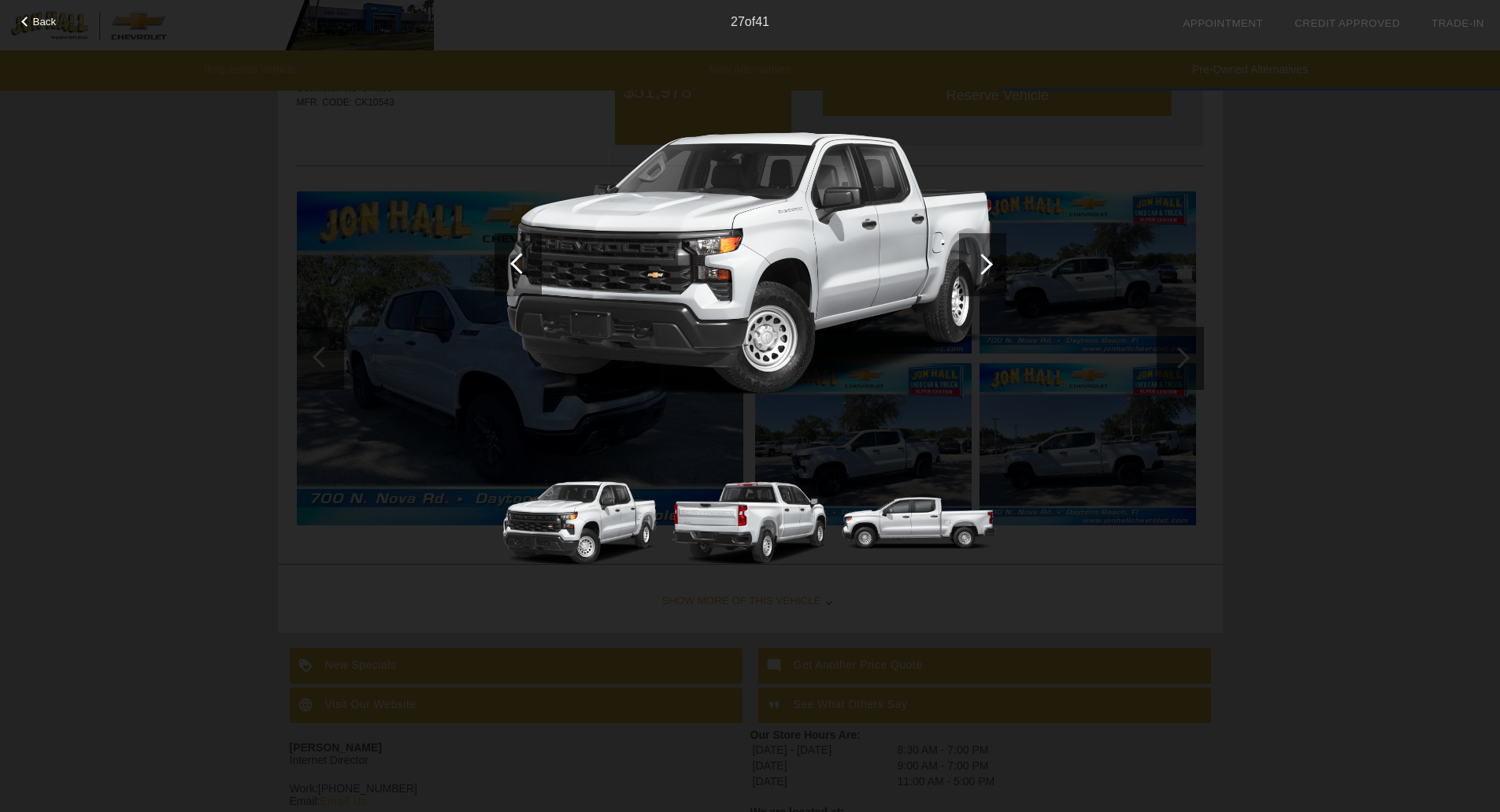
click at [981, 275] on div at bounding box center [982, 264] width 47 height 63
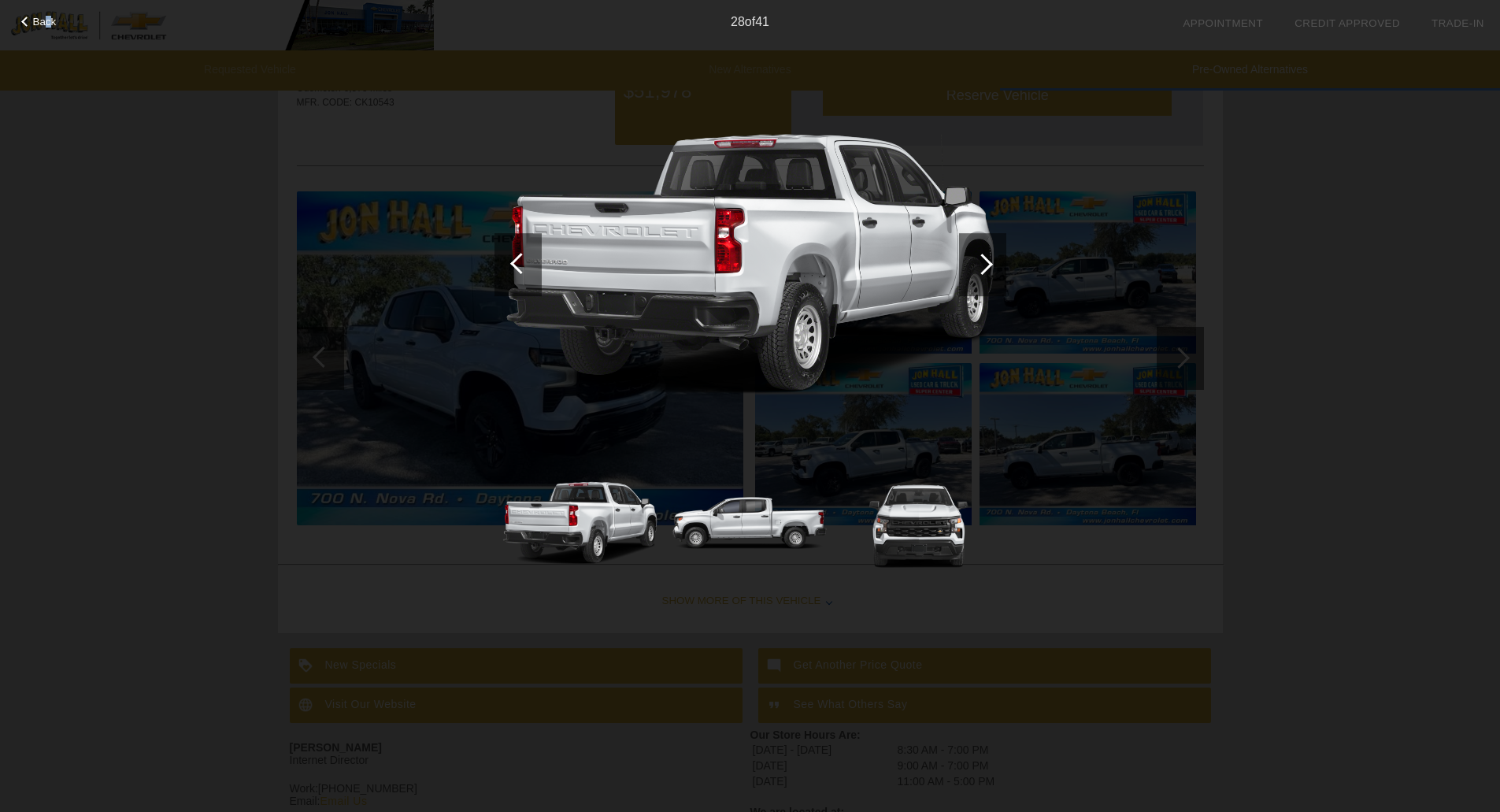
click at [49, 25] on span "Back" at bounding box center [44, 22] width 23 height 12
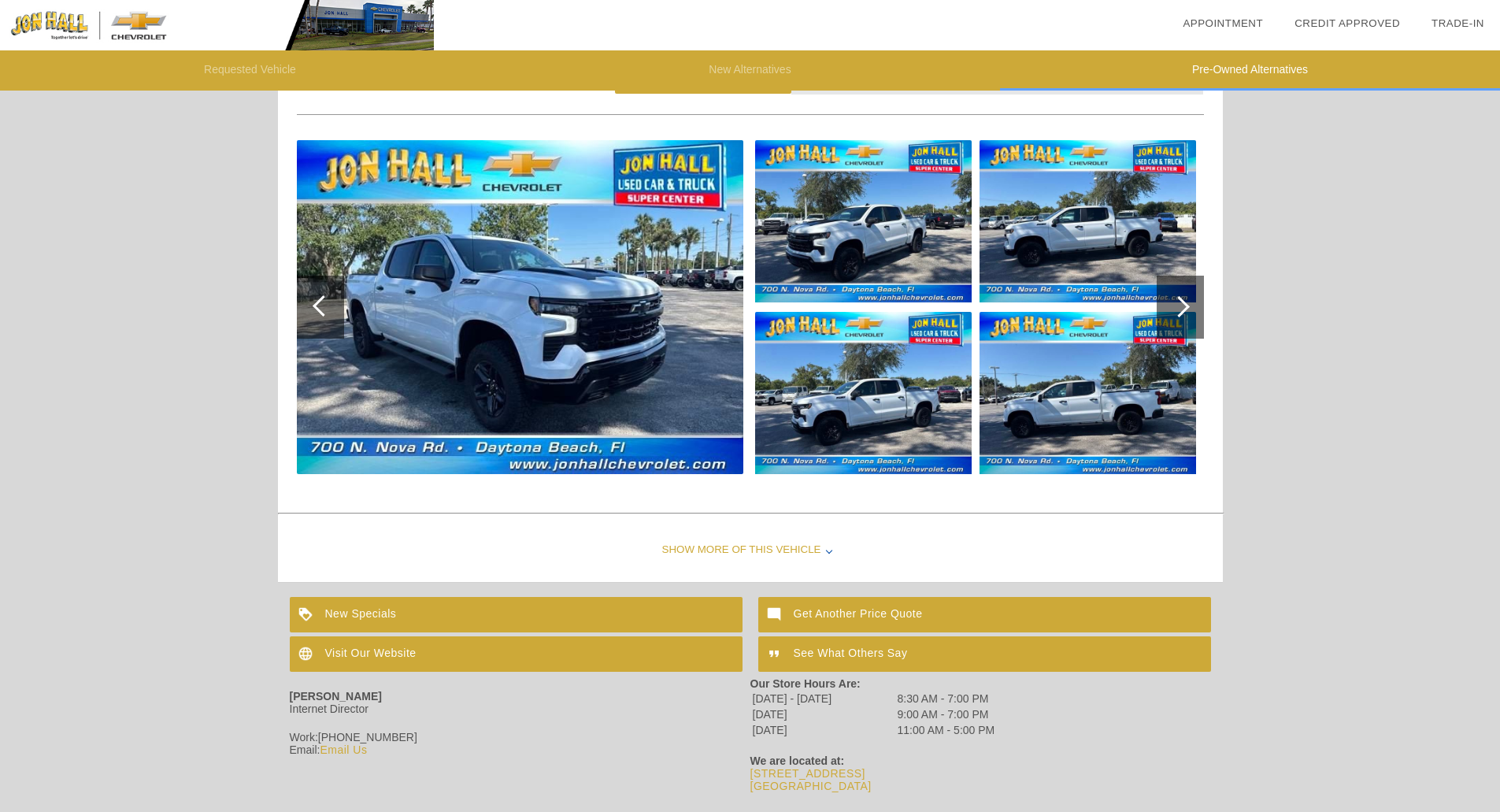
scroll to position [2750, 0]
